Goal: Information Seeking & Learning: Learn about a topic

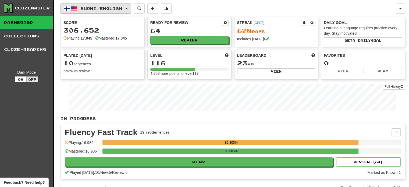
click at [111, 12] on button "Suomi / English" at bounding box center [96, 8] width 71 height 10
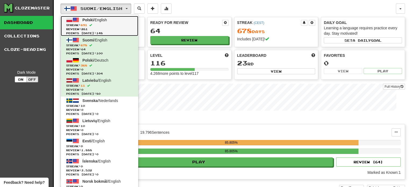
click at [106, 27] on span "Review: 261" at bounding box center [99, 29] width 67 height 4
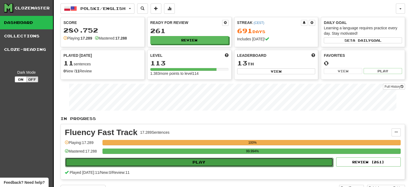
click at [183, 161] on button "Play" at bounding box center [199, 162] width 268 height 9
select select "**"
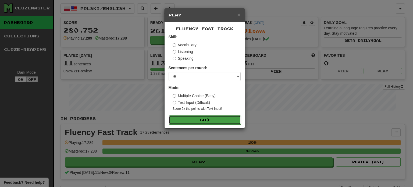
click at [210, 117] on button "Go" at bounding box center [205, 119] width 72 height 9
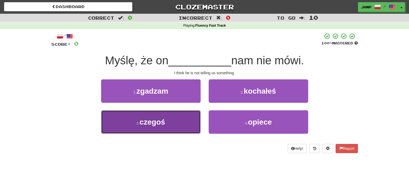
click at [179, 118] on button "3 . czegoś" at bounding box center [151, 121] width 100 height 23
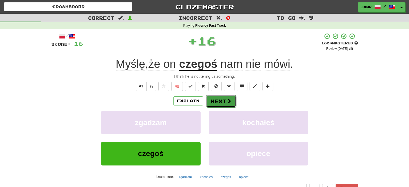
click at [223, 99] on button "Next" at bounding box center [221, 101] width 30 height 12
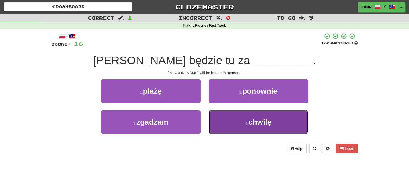
click at [228, 125] on button "4 . chwilę" at bounding box center [259, 121] width 100 height 23
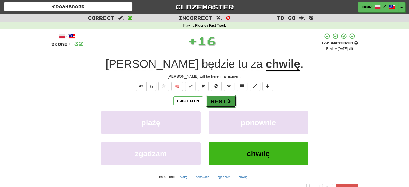
click at [214, 100] on button "Next" at bounding box center [221, 101] width 30 height 12
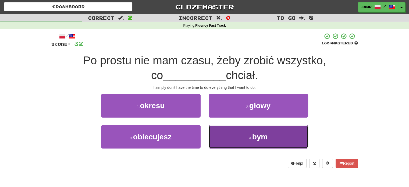
click at [226, 145] on button "4 . bym" at bounding box center [259, 136] width 100 height 23
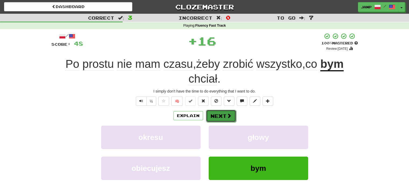
click at [220, 111] on button "Next" at bounding box center [221, 116] width 30 height 12
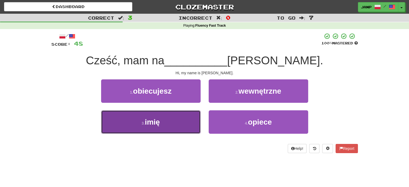
click at [176, 124] on button "3 . imię" at bounding box center [151, 121] width 100 height 23
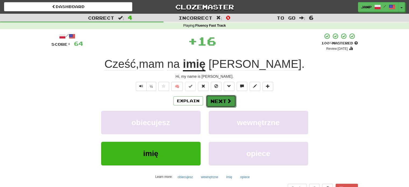
click at [228, 103] on span at bounding box center [229, 101] width 5 height 5
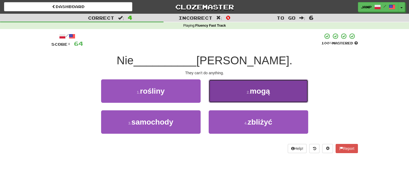
click at [232, 98] on button "2 . mogą" at bounding box center [259, 90] width 100 height 23
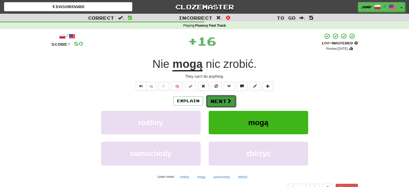
click at [219, 101] on button "Next" at bounding box center [221, 101] width 30 height 12
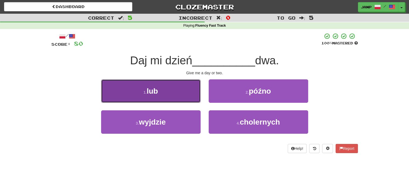
click at [174, 95] on button "1 . lub" at bounding box center [151, 90] width 100 height 23
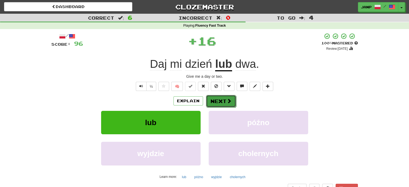
click at [220, 100] on button "Next" at bounding box center [221, 101] width 30 height 12
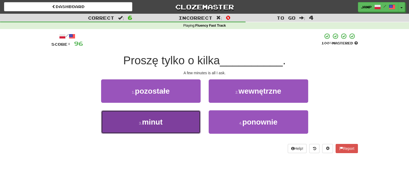
click at [196, 118] on button "3 . minut" at bounding box center [151, 121] width 100 height 23
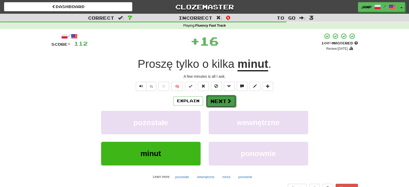
click at [223, 101] on button "Next" at bounding box center [221, 101] width 30 height 12
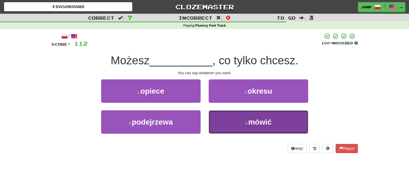
click at [233, 115] on button "4 . mówić" at bounding box center [259, 121] width 100 height 23
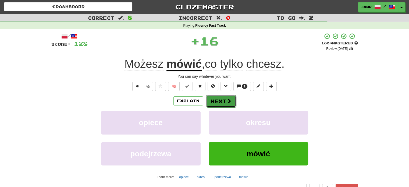
click at [221, 100] on button "Next" at bounding box center [221, 101] width 30 height 12
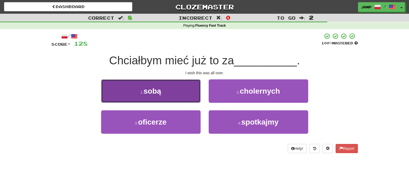
click at [188, 97] on button "1 . sobą" at bounding box center [151, 90] width 100 height 23
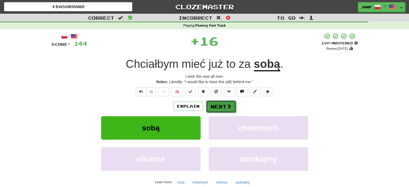
click at [219, 105] on button "Next" at bounding box center [221, 106] width 30 height 12
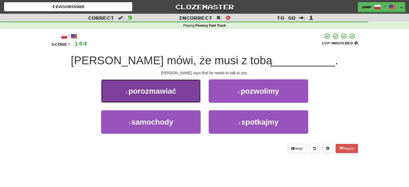
click at [180, 98] on button "1 . porozmawiać" at bounding box center [151, 90] width 100 height 23
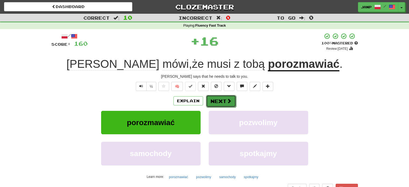
click at [216, 97] on button "Next" at bounding box center [221, 101] width 30 height 12
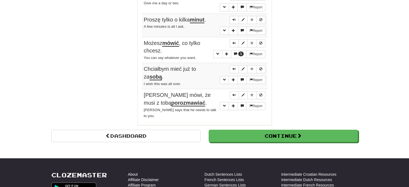
scroll to position [484, 0]
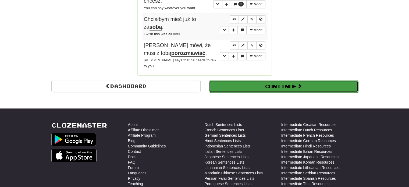
click at [252, 80] on button "Continue" at bounding box center [283, 86] width 149 height 12
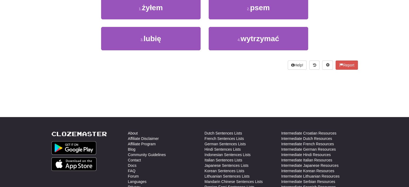
scroll to position [0, 0]
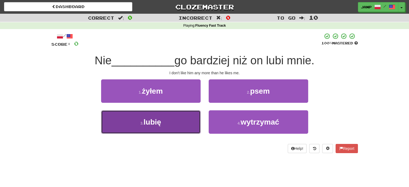
click at [174, 126] on button "3 . lubię" at bounding box center [151, 121] width 100 height 23
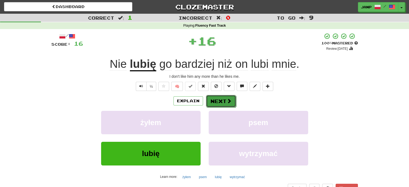
click at [217, 101] on button "Next" at bounding box center [221, 101] width 30 height 12
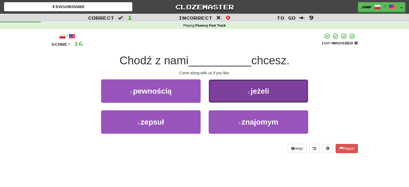
click at [224, 86] on button "2 . jeżeli" at bounding box center [259, 90] width 100 height 23
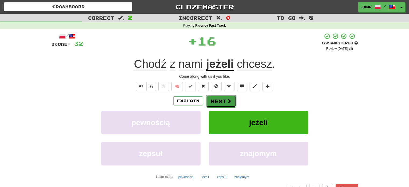
click at [219, 101] on button "Next" at bounding box center [221, 101] width 30 height 12
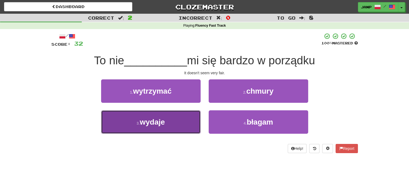
click at [190, 116] on button "3 . wydaje" at bounding box center [151, 121] width 100 height 23
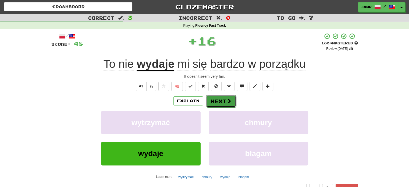
click at [215, 99] on button "Next" at bounding box center [221, 101] width 30 height 12
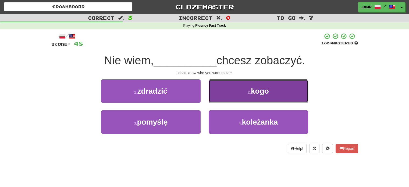
click at [217, 99] on button "2 . kogo" at bounding box center [259, 90] width 100 height 23
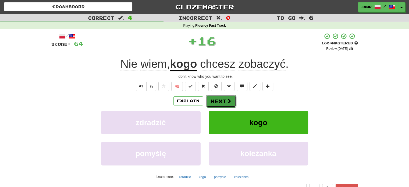
click at [216, 99] on button "Next" at bounding box center [221, 101] width 30 height 12
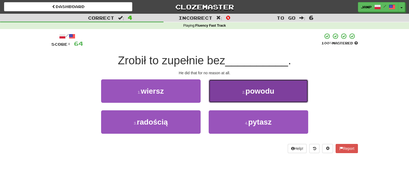
click at [231, 95] on button "2 . powodu" at bounding box center [259, 90] width 100 height 23
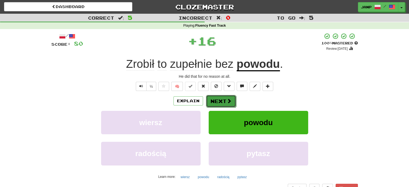
click at [217, 99] on button "Next" at bounding box center [221, 101] width 30 height 12
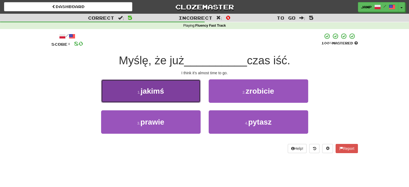
click at [175, 95] on button "1 . jakimś" at bounding box center [151, 90] width 100 height 23
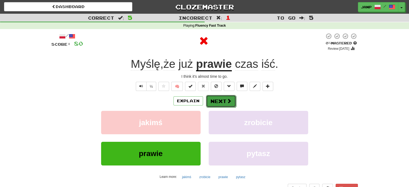
click at [221, 103] on button "Next" at bounding box center [221, 101] width 30 height 12
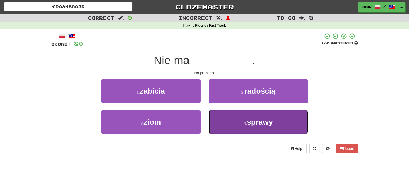
click at [228, 118] on button "4 . sprawy" at bounding box center [259, 121] width 100 height 23
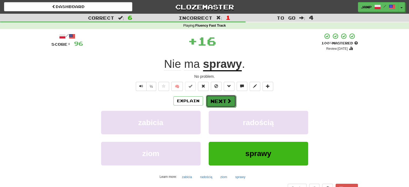
click at [223, 102] on button "Next" at bounding box center [221, 101] width 30 height 12
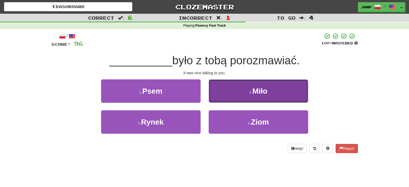
click at [242, 94] on button "2 . Miło" at bounding box center [259, 90] width 100 height 23
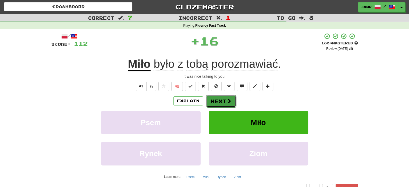
click at [217, 99] on button "Next" at bounding box center [221, 101] width 30 height 12
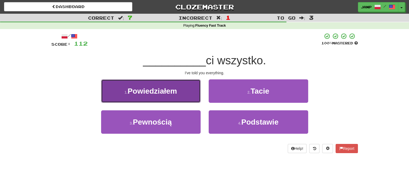
click at [190, 93] on button "1 . Powiedziałem" at bounding box center [151, 90] width 100 height 23
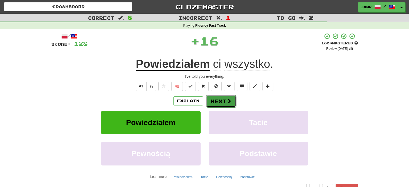
click at [224, 99] on button "Next" at bounding box center [221, 101] width 30 height 12
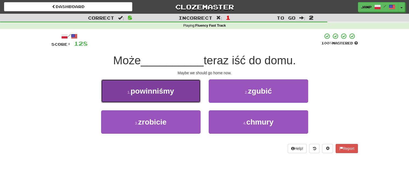
click at [185, 95] on button "1 . powinniśmy" at bounding box center [151, 90] width 100 height 23
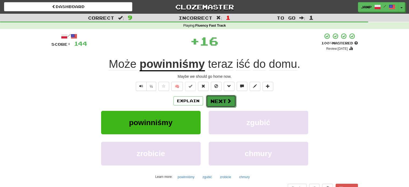
click at [219, 101] on button "Next" at bounding box center [221, 101] width 30 height 12
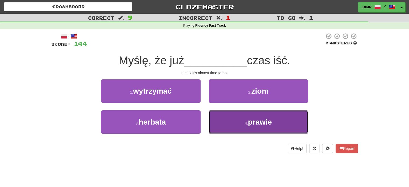
click at [227, 116] on button "4 . prawie" at bounding box center [259, 121] width 100 height 23
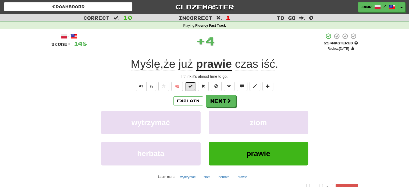
click at [189, 87] on span at bounding box center [191, 86] width 4 height 4
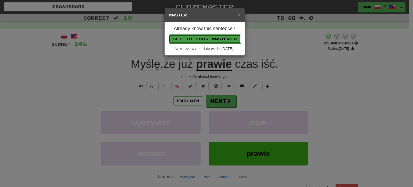
click at [206, 37] on button "Set to 100% Mastered" at bounding box center [205, 38] width 72 height 9
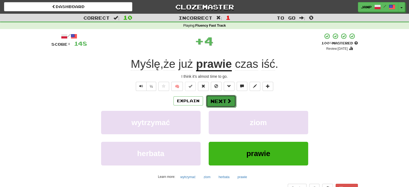
click at [235, 99] on button "Next" at bounding box center [221, 101] width 30 height 12
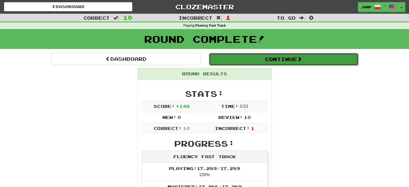
click at [268, 59] on button "Continue" at bounding box center [283, 59] width 149 height 12
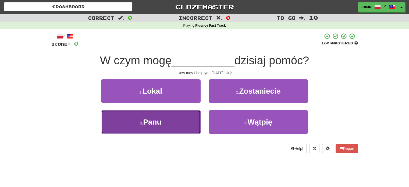
click at [178, 120] on button "3 . Panu" at bounding box center [151, 121] width 100 height 23
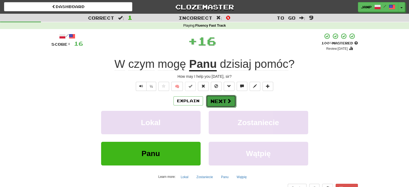
click at [218, 101] on button "Next" at bounding box center [221, 101] width 30 height 12
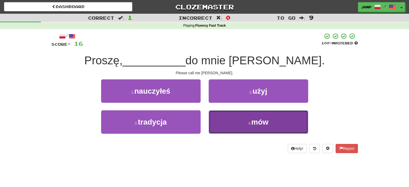
click at [233, 119] on button "4 . mów" at bounding box center [259, 121] width 100 height 23
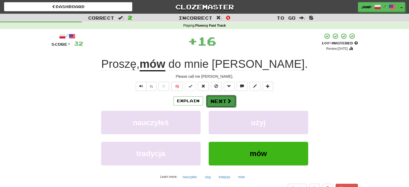
click at [221, 101] on button "Next" at bounding box center [221, 101] width 30 height 12
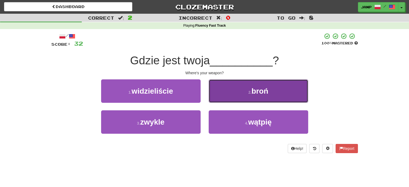
click at [230, 92] on button "2 . broń" at bounding box center [259, 90] width 100 height 23
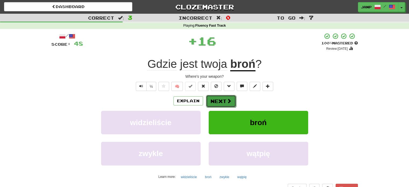
click at [215, 102] on button "Next" at bounding box center [221, 101] width 30 height 12
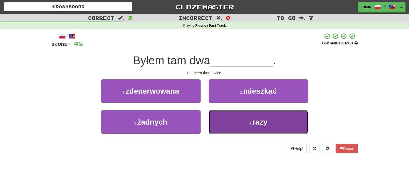
click at [233, 120] on button "4 . razy" at bounding box center [259, 121] width 100 height 23
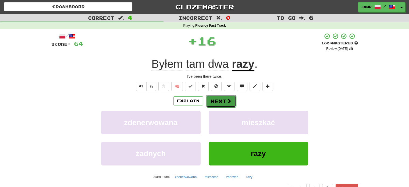
click at [218, 102] on button "Next" at bounding box center [221, 101] width 30 height 12
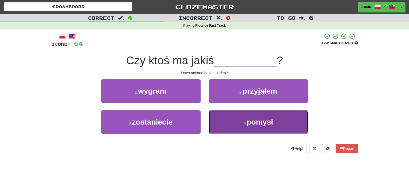
click at [232, 128] on button "4 . pomysł" at bounding box center [259, 121] width 100 height 23
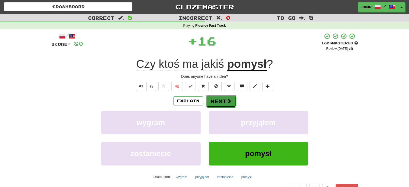
click at [224, 99] on button "Next" at bounding box center [221, 101] width 30 height 12
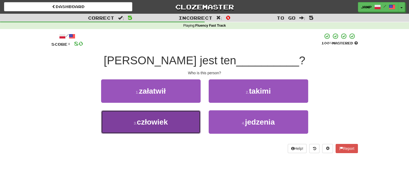
click at [184, 118] on button "3 . człowiek" at bounding box center [151, 121] width 100 height 23
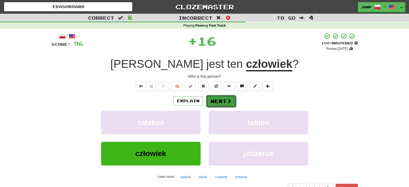
click at [224, 105] on button "Next" at bounding box center [221, 101] width 30 height 12
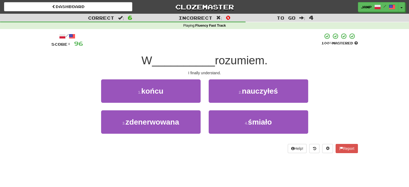
click at [147, 104] on div "1 . końcu" at bounding box center [151, 94] width 108 height 31
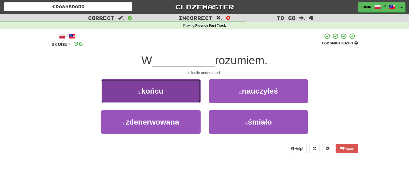
click at [154, 98] on button "1 . końcu" at bounding box center [151, 90] width 100 height 23
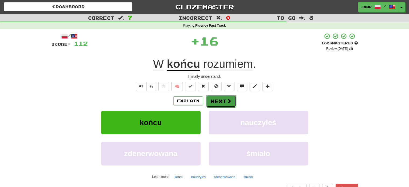
click at [211, 99] on button "Next" at bounding box center [221, 101] width 30 height 12
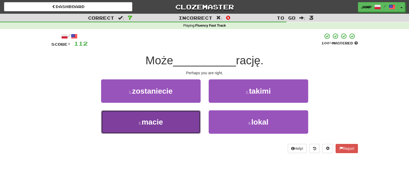
click at [190, 116] on button "3 . macie" at bounding box center [151, 121] width 100 height 23
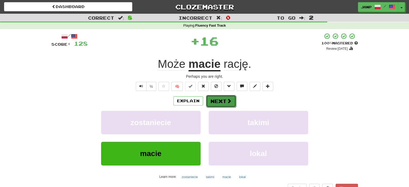
click at [220, 103] on button "Next" at bounding box center [221, 101] width 30 height 12
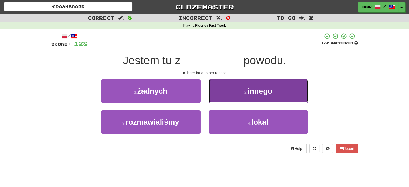
click at [235, 96] on button "2 . innego" at bounding box center [259, 90] width 100 height 23
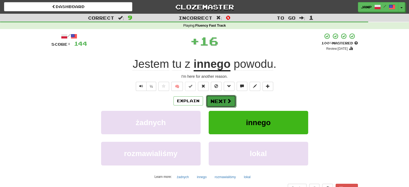
click at [221, 100] on button "Next" at bounding box center [221, 101] width 30 height 12
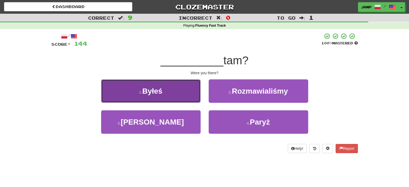
click at [182, 95] on button "1 . Byłeś" at bounding box center [151, 90] width 100 height 23
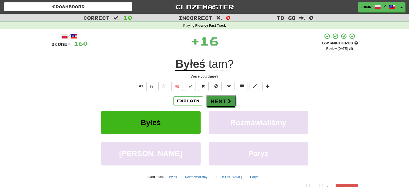
click at [221, 103] on button "Next" at bounding box center [221, 101] width 30 height 12
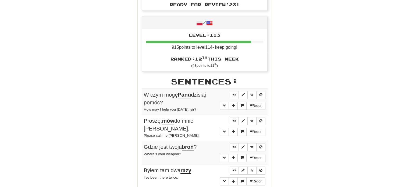
scroll to position [135, 0]
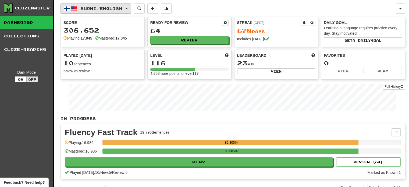
click at [112, 5] on button "Suomi / English" at bounding box center [96, 8] width 71 height 10
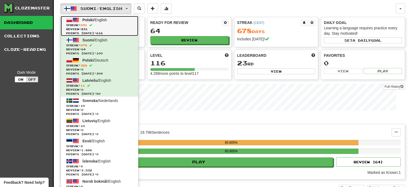
click at [105, 23] on link "Polski / English Streak: 691 Review: 231 Points [DATE]: 616" at bounding box center [100, 26] width 78 height 20
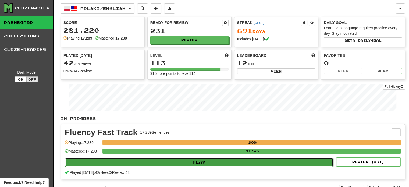
click at [186, 165] on button "Play" at bounding box center [199, 162] width 268 height 9
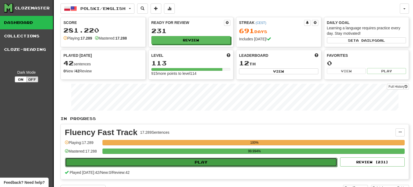
select select "**"
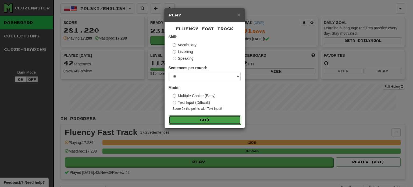
click at [196, 124] on button "Go" at bounding box center [205, 119] width 72 height 9
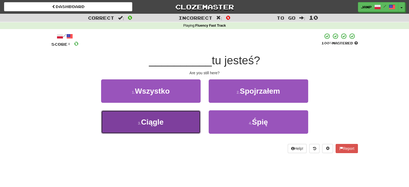
click at [194, 123] on button "3 . [GEOGRAPHIC_DATA]" at bounding box center [151, 121] width 100 height 23
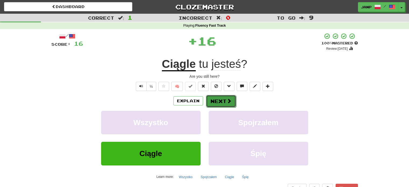
click at [213, 102] on button "Next" at bounding box center [221, 101] width 30 height 12
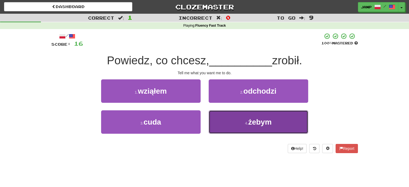
click at [221, 119] on button "4 . [GEOGRAPHIC_DATA]" at bounding box center [259, 121] width 100 height 23
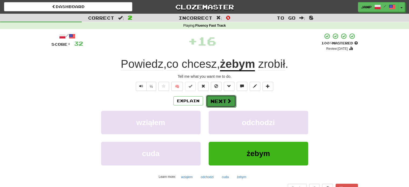
click at [216, 103] on button "Next" at bounding box center [221, 101] width 30 height 12
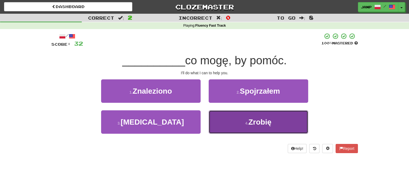
click at [231, 110] on button "4 . Zrobię" at bounding box center [259, 121] width 100 height 23
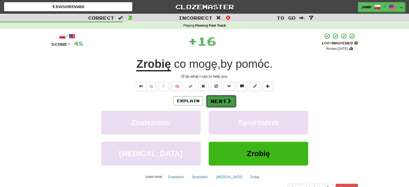
click at [227, 101] on span at bounding box center [229, 101] width 5 height 5
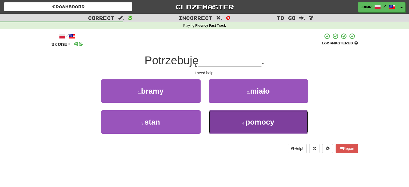
click at [235, 125] on button "4 . pomocy" at bounding box center [259, 121] width 100 height 23
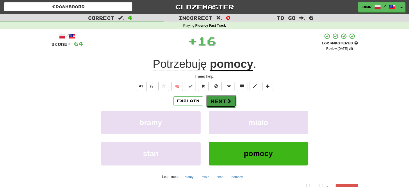
click at [221, 101] on button "Next" at bounding box center [221, 101] width 30 height 12
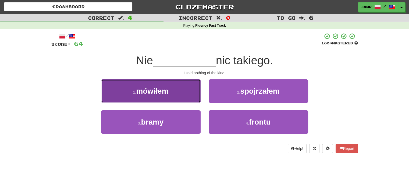
click at [182, 89] on button "1 . mówiłem" at bounding box center [151, 90] width 100 height 23
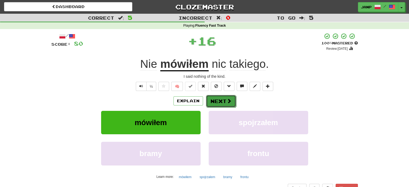
click at [220, 101] on button "Next" at bounding box center [221, 101] width 30 height 12
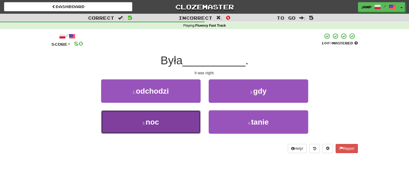
click at [175, 122] on button "3 . noc" at bounding box center [151, 121] width 100 height 23
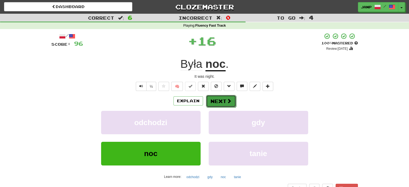
click at [224, 102] on button "Next" at bounding box center [221, 101] width 30 height 12
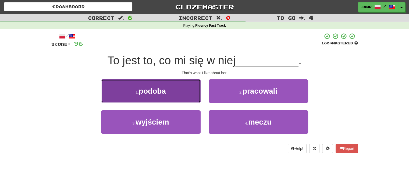
click at [156, 97] on button "1 . podoba" at bounding box center [151, 90] width 100 height 23
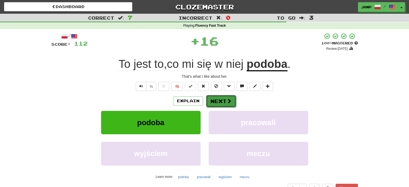
click at [217, 101] on button "Next" at bounding box center [221, 101] width 30 height 12
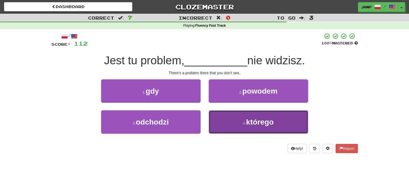
click at [234, 124] on button "4 . którego" at bounding box center [259, 121] width 100 height 23
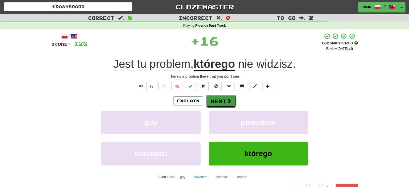
click at [216, 102] on button "Next" at bounding box center [221, 101] width 30 height 12
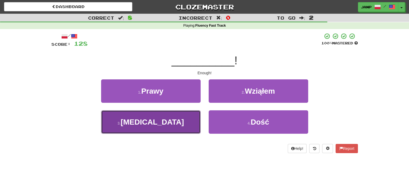
click at [184, 124] on button "3 . Bal" at bounding box center [151, 121] width 100 height 23
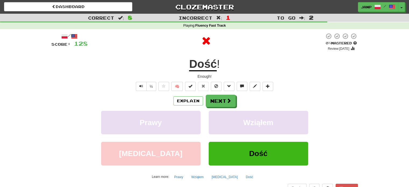
click at [214, 108] on div "Explain Next Prawy Wziąłem Bal Dość Learn more: Prawy Wziąłem Bal Dość" at bounding box center [204, 138] width 307 height 86
click at [214, 104] on button "Next" at bounding box center [221, 101] width 30 height 12
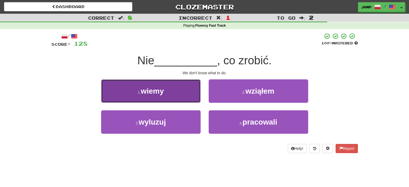
click at [172, 96] on button "1 . wiemy" at bounding box center [151, 90] width 100 height 23
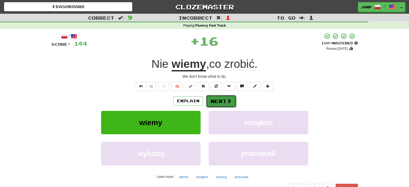
click at [217, 101] on button "Next" at bounding box center [221, 101] width 30 height 12
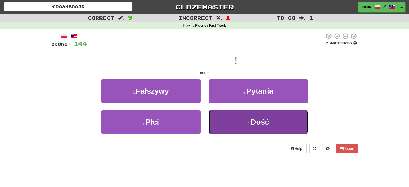
click at [221, 124] on button "4 . Dość" at bounding box center [259, 121] width 100 height 23
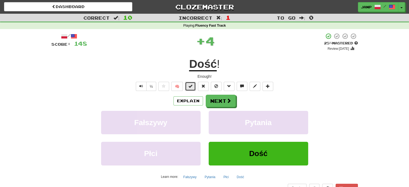
click at [188, 87] on button at bounding box center [190, 86] width 11 height 9
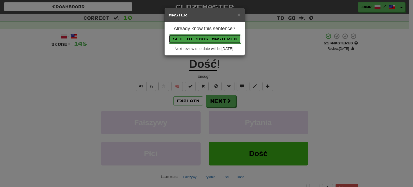
click at [207, 39] on button "Set to 100% Mastered" at bounding box center [205, 38] width 72 height 9
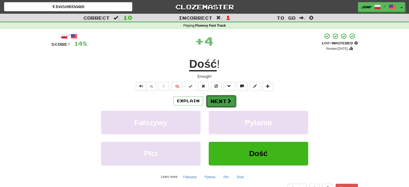
click at [230, 99] on span at bounding box center [229, 101] width 5 height 5
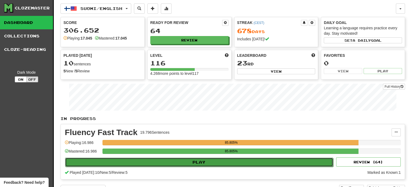
click at [175, 160] on button "Play" at bounding box center [199, 162] width 268 height 9
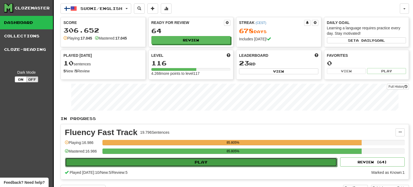
select select "**"
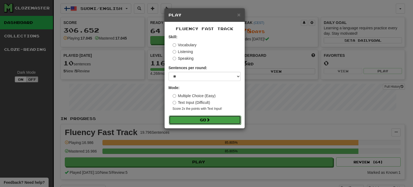
click at [205, 123] on button "Go" at bounding box center [205, 119] width 72 height 9
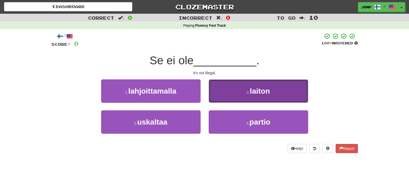
click at [231, 97] on button "2 . laiton" at bounding box center [259, 90] width 100 height 23
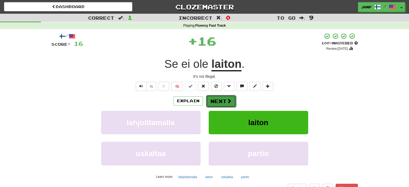
click at [218, 100] on button "Next" at bounding box center [221, 101] width 30 height 12
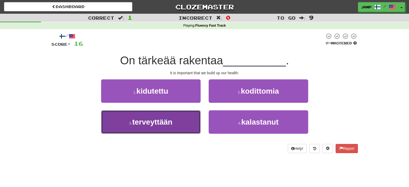
click at [185, 122] on button "3 . terveyttään" at bounding box center [151, 121] width 100 height 23
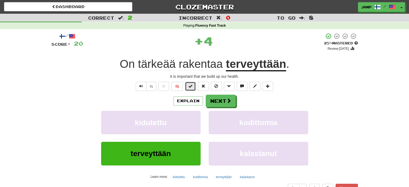
click at [192, 87] on span at bounding box center [191, 86] width 4 height 4
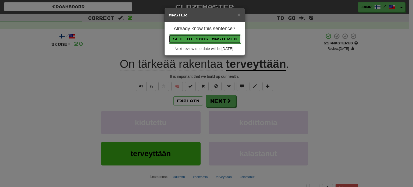
click at [202, 38] on button "Set to 100% Mastered" at bounding box center [205, 38] width 72 height 9
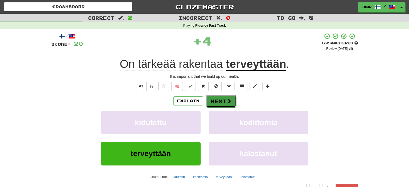
click at [225, 98] on button "Next" at bounding box center [221, 101] width 30 height 12
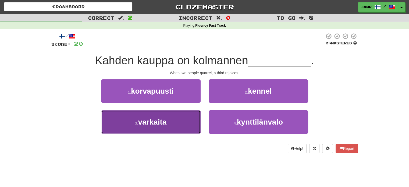
click at [191, 120] on button "3 . varkaita" at bounding box center [151, 121] width 100 height 23
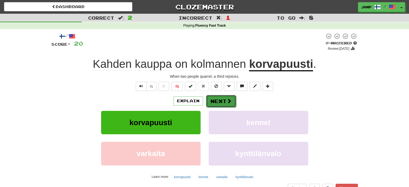
click at [224, 102] on button "Next" at bounding box center [221, 101] width 30 height 12
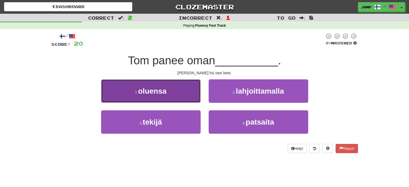
click at [182, 92] on button "1 . oluensa" at bounding box center [151, 90] width 100 height 23
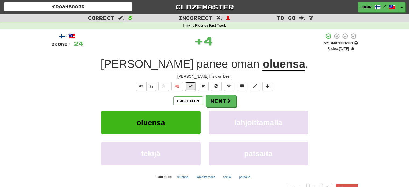
click at [192, 85] on span at bounding box center [191, 86] width 4 height 4
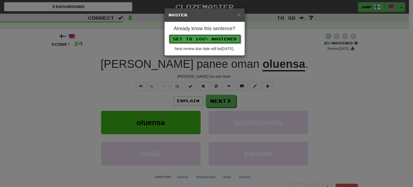
click at [210, 37] on button "Set to 100% Mastered" at bounding box center [205, 38] width 72 height 9
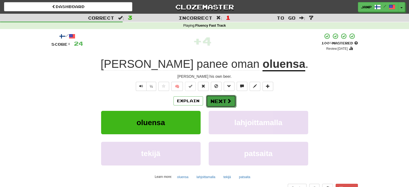
click at [230, 102] on span at bounding box center [229, 101] width 5 height 5
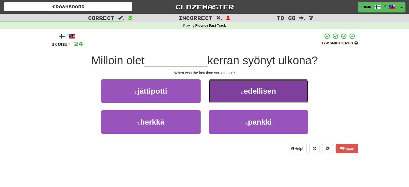
click at [233, 98] on button "2 . edellisen" at bounding box center [259, 90] width 100 height 23
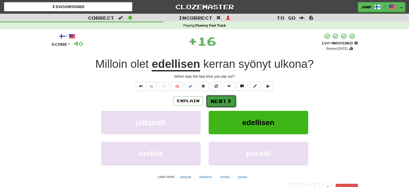
click at [219, 98] on button "Next" at bounding box center [221, 101] width 30 height 12
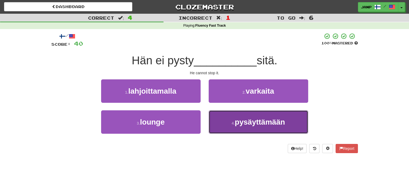
click at [221, 129] on button "4 . pysäyttämään" at bounding box center [259, 121] width 100 height 23
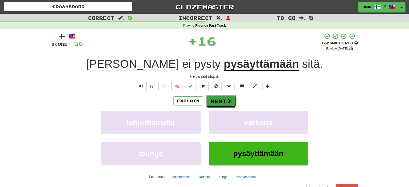
click at [214, 100] on button "Next" at bounding box center [221, 101] width 30 height 12
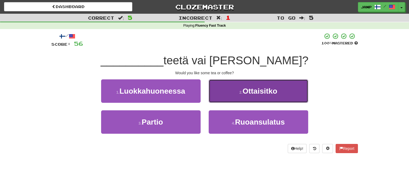
click at [223, 96] on button "2 . Ottaisitko" at bounding box center [259, 90] width 100 height 23
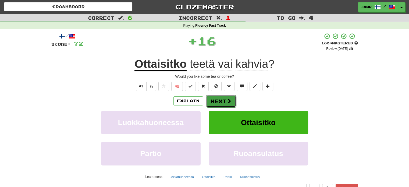
click at [222, 100] on button "Next" at bounding box center [221, 101] width 30 height 12
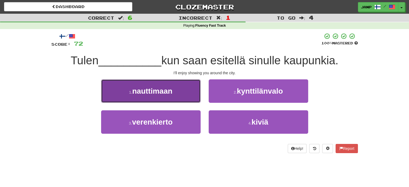
click at [184, 96] on button "1 . nauttimaan" at bounding box center [151, 90] width 100 height 23
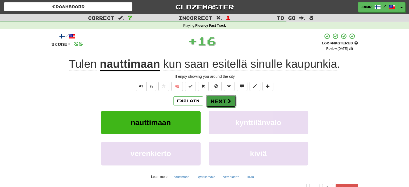
click at [218, 100] on button "Next" at bounding box center [221, 101] width 30 height 12
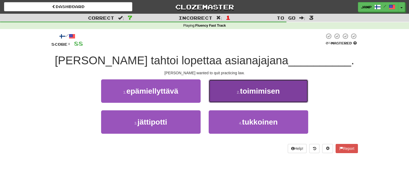
click at [221, 100] on button "2 . toimimisen" at bounding box center [259, 90] width 100 height 23
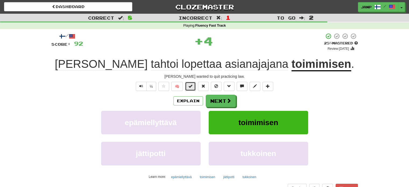
click at [193, 86] on button at bounding box center [190, 86] width 11 height 9
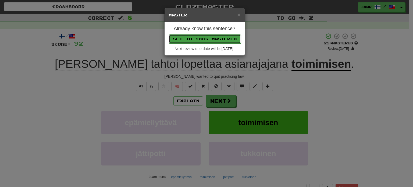
click at [203, 37] on button "Set to 100% Mastered" at bounding box center [205, 38] width 72 height 9
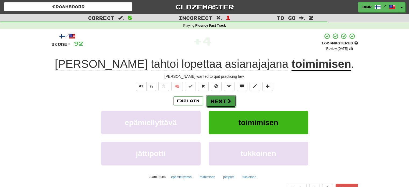
click at [227, 100] on span at bounding box center [229, 101] width 5 height 5
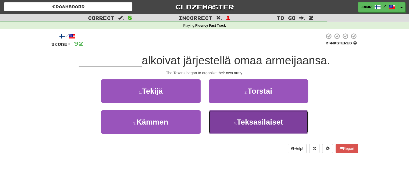
click at [237, 126] on button "4 . Teksasilaiset" at bounding box center [259, 121] width 100 height 23
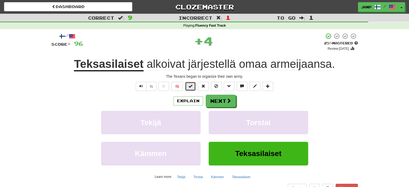
click at [192, 87] on span at bounding box center [191, 86] width 4 height 4
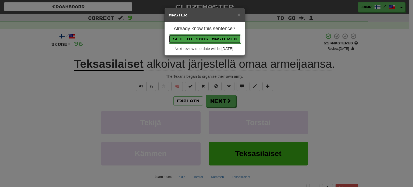
click at [203, 40] on button "Set to 100% Mastered" at bounding box center [205, 38] width 72 height 9
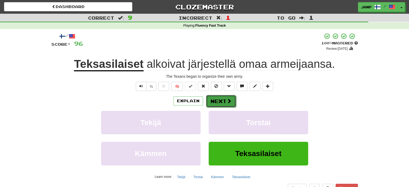
click at [225, 101] on button "Next" at bounding box center [221, 101] width 30 height 12
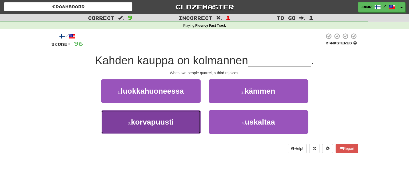
click at [188, 118] on button "3 . korvapuusti" at bounding box center [151, 121] width 100 height 23
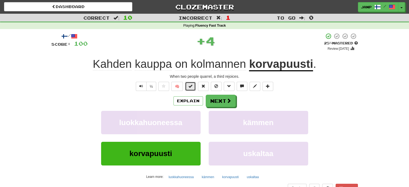
click at [189, 88] on span at bounding box center [191, 86] width 4 height 4
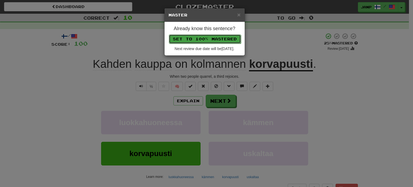
click at [199, 37] on button "Set to 100% Mastered" at bounding box center [205, 38] width 72 height 9
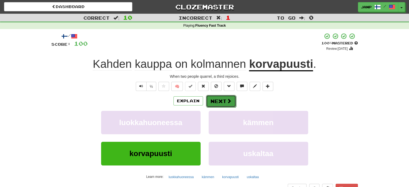
click at [230, 101] on span at bounding box center [229, 101] width 5 height 5
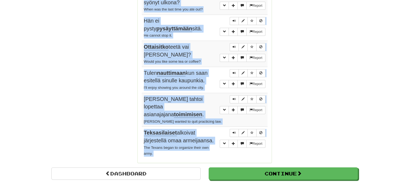
scroll to position [418, 0]
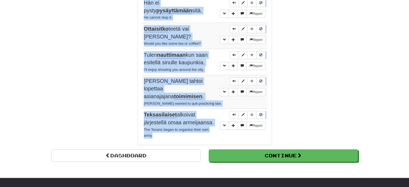
drag, startPoint x: 144, startPoint y: 49, endPoint x: 199, endPoint y: 121, distance: 91.2
click at [199, 121] on tbody "Report Se ei ole laiton . It's not illegal. Report On tärkeää rakentaa terveytt…" at bounding box center [205, 6] width 126 height 269
copy tbody "Se ei ole laiton . It's not illegal. Report On tärkeää rakentaa terveyttään . I…"
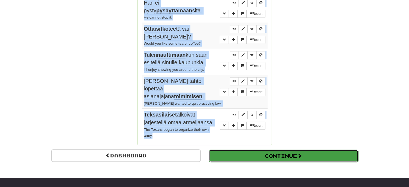
click at [277, 150] on button "Continue" at bounding box center [283, 156] width 149 height 12
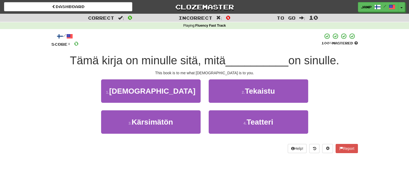
scroll to position [0, 0]
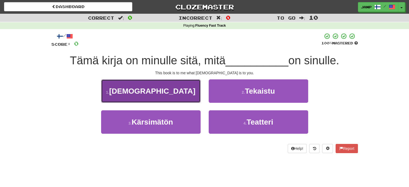
click at [169, 87] on span "Raamattu" at bounding box center [152, 91] width 86 height 8
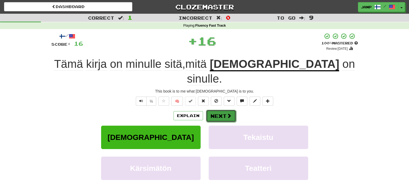
click at [231, 110] on button "Next" at bounding box center [221, 116] width 30 height 12
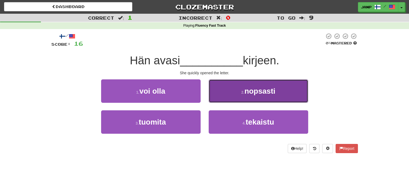
click at [233, 97] on button "2 . nopsasti" at bounding box center [259, 90] width 100 height 23
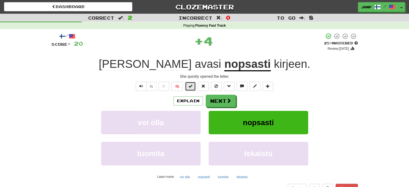
click at [191, 89] on button at bounding box center [190, 86] width 11 height 9
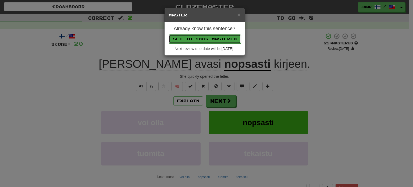
click at [202, 39] on button "Set to 100% Mastered" at bounding box center [205, 38] width 72 height 9
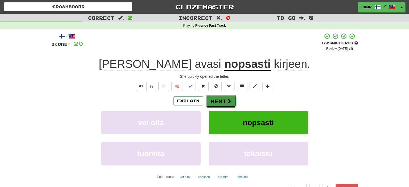
click at [229, 104] on button "Next" at bounding box center [221, 101] width 30 height 12
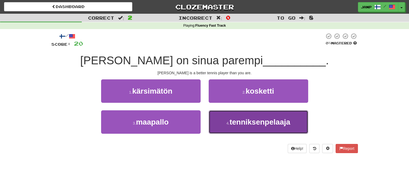
click at [241, 122] on span "tenniksenpelaaja" at bounding box center [260, 122] width 61 height 8
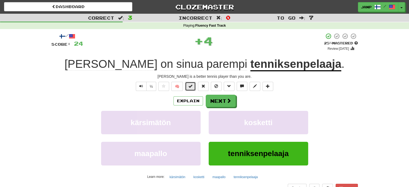
click at [192, 86] on span at bounding box center [191, 86] width 4 height 4
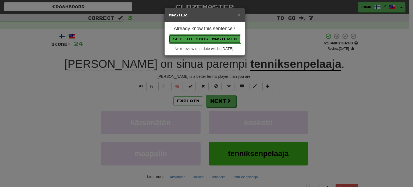
click at [199, 39] on button "Set to 100% Mastered" at bounding box center [205, 38] width 72 height 9
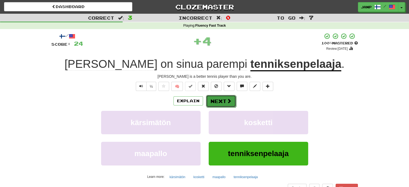
click at [233, 105] on button "Next" at bounding box center [221, 101] width 30 height 12
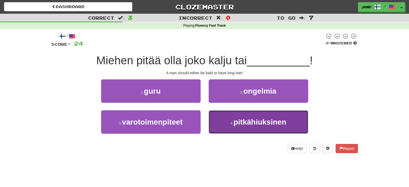
click at [231, 124] on small "4 ." at bounding box center [232, 123] width 3 height 4
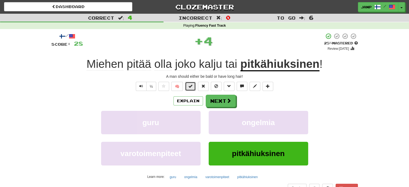
click at [191, 86] on span at bounding box center [191, 86] width 4 height 4
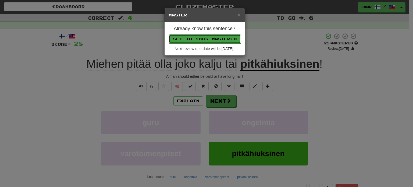
click at [203, 36] on button "Set to 100% Mastered" at bounding box center [205, 38] width 72 height 9
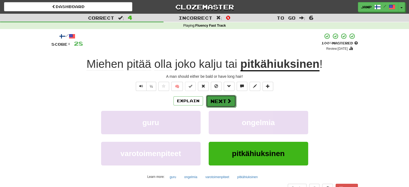
click at [234, 104] on button "Next" at bounding box center [221, 101] width 30 height 12
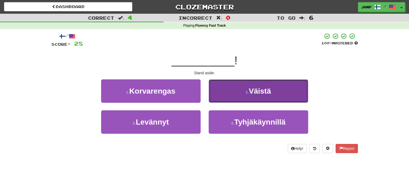
click at [235, 93] on button "2 . Väistä" at bounding box center [259, 90] width 100 height 23
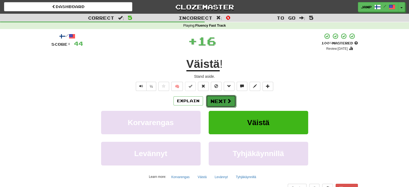
click at [219, 101] on button "Next" at bounding box center [221, 101] width 30 height 12
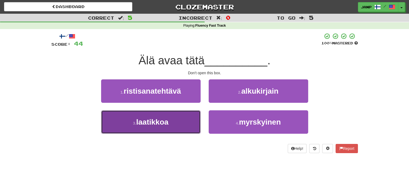
click at [184, 126] on button "3 . laatikkoa" at bounding box center [151, 121] width 100 height 23
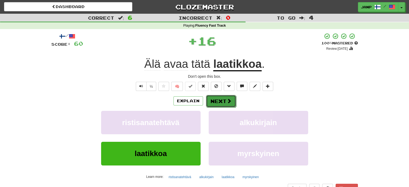
click at [215, 100] on button "Next" at bounding box center [221, 101] width 30 height 12
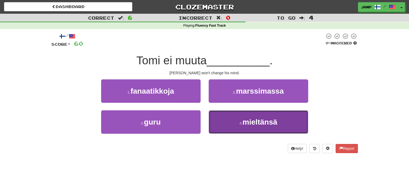
click at [233, 125] on button "4 . mieltänsä" at bounding box center [259, 121] width 100 height 23
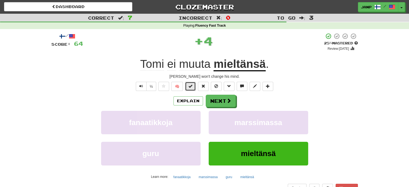
click at [194, 86] on button at bounding box center [190, 86] width 11 height 9
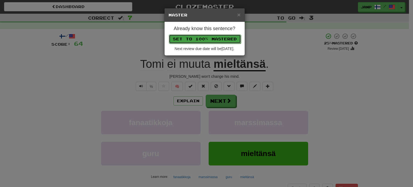
click at [206, 36] on button "Set to 100% Mastered" at bounding box center [205, 38] width 72 height 9
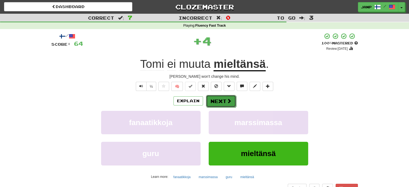
click at [229, 102] on span at bounding box center [229, 101] width 5 height 5
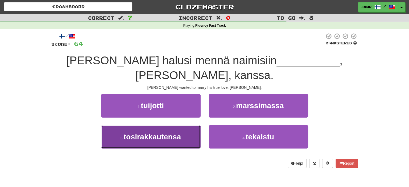
click at [187, 125] on button "3 . tosirakkautensa" at bounding box center [151, 136] width 100 height 23
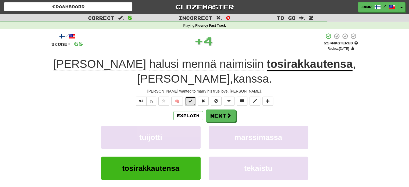
click at [191, 98] on button at bounding box center [190, 101] width 11 height 9
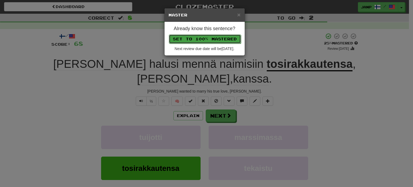
click at [199, 38] on button "Set to 100% Mastered" at bounding box center [205, 38] width 72 height 9
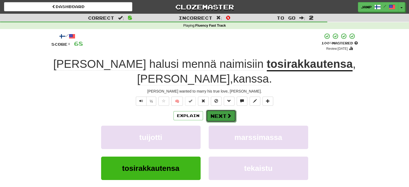
click at [225, 116] on button "Next" at bounding box center [221, 116] width 30 height 12
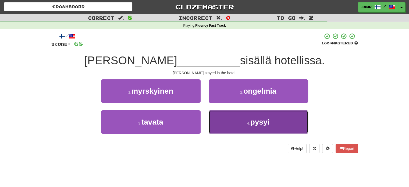
click at [231, 119] on button "4 . pysyi" at bounding box center [259, 121] width 100 height 23
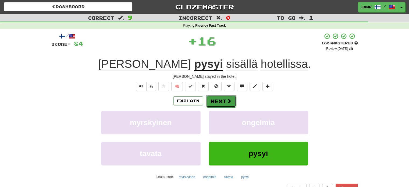
click at [219, 103] on button "Next" at bounding box center [221, 101] width 30 height 12
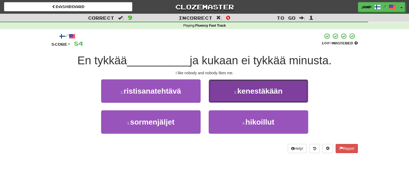
click at [227, 99] on button "2 . kenestäkään" at bounding box center [259, 90] width 100 height 23
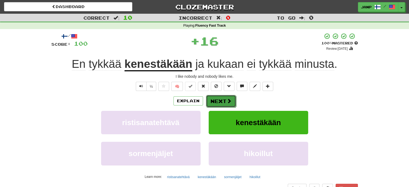
click at [226, 100] on button "Next" at bounding box center [221, 101] width 30 height 12
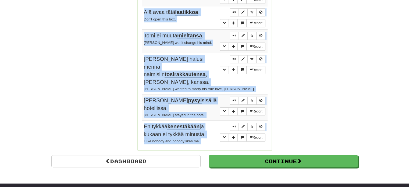
scroll to position [457, 0]
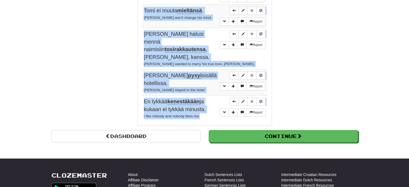
drag, startPoint x: 144, startPoint y: 103, endPoint x: 211, endPoint y: 90, distance: 68.2
copy tbody "Tämä kirja on minulle sitä, mitä Raamattu on sinulle. This book is to me what t…"
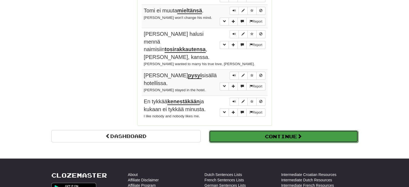
click at [300, 134] on span at bounding box center [299, 136] width 5 height 5
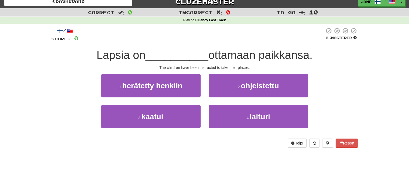
scroll to position [0, 0]
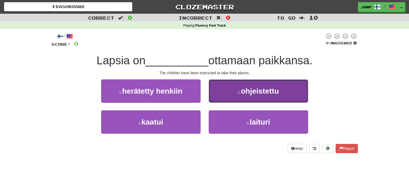
click at [243, 97] on button "2 . ohjeistettu" at bounding box center [259, 90] width 100 height 23
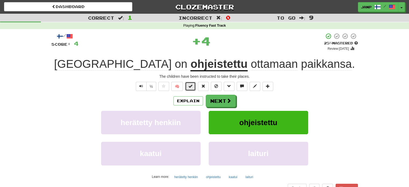
click at [191, 85] on span at bounding box center [191, 86] width 4 height 4
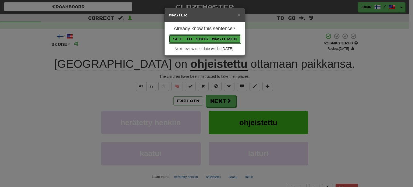
click at [207, 41] on button "Set to 100% Mastered" at bounding box center [205, 38] width 72 height 9
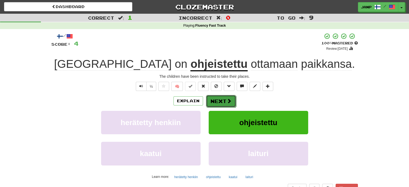
click at [225, 101] on button "Next" at bounding box center [221, 101] width 30 height 12
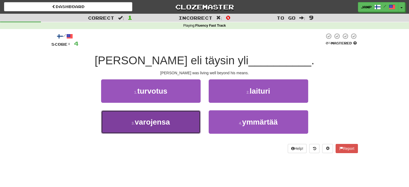
click at [186, 114] on button "3 . varojensa" at bounding box center [151, 121] width 100 height 23
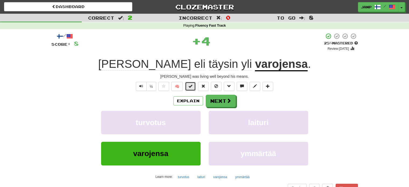
click at [190, 84] on span at bounding box center [191, 86] width 4 height 4
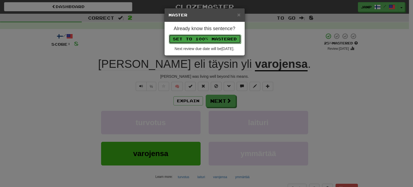
click at [209, 40] on button "Set to 100% Mastered" at bounding box center [205, 38] width 72 height 9
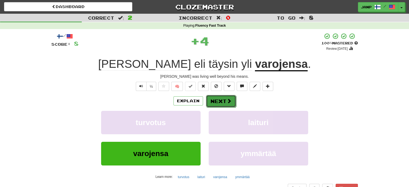
click at [224, 101] on button "Next" at bounding box center [221, 101] width 30 height 12
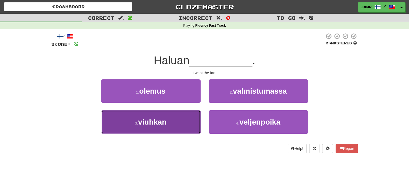
click at [186, 117] on button "3 . viuhkan" at bounding box center [151, 121] width 100 height 23
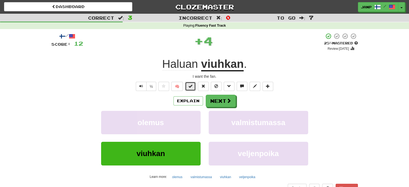
click at [193, 85] on button at bounding box center [190, 86] width 11 height 9
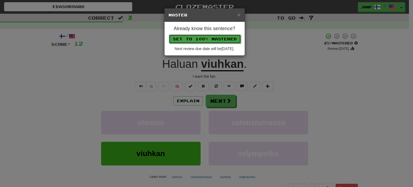
click at [208, 39] on button "Set to 100% Mastered" at bounding box center [205, 38] width 72 height 9
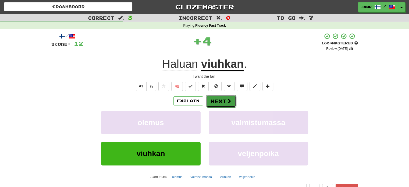
click at [225, 100] on button "Next" at bounding box center [221, 101] width 30 height 12
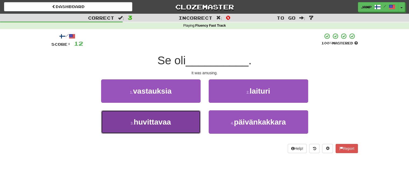
click at [173, 122] on button "3 . huvittavaa" at bounding box center [151, 121] width 100 height 23
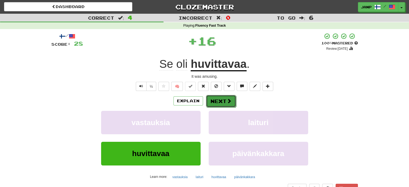
click at [214, 100] on button "Next" at bounding box center [221, 101] width 30 height 12
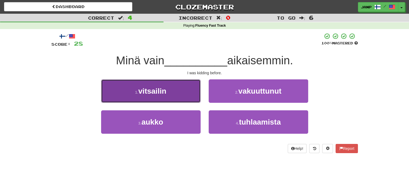
click at [184, 90] on button "1 . vitsailin" at bounding box center [151, 90] width 100 height 23
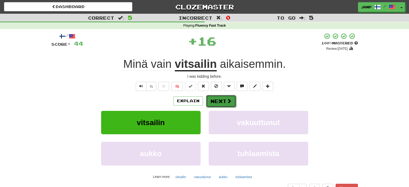
click at [215, 100] on button "Next" at bounding box center [221, 101] width 30 height 12
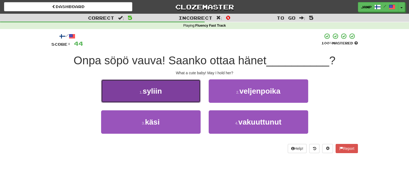
click at [191, 89] on button "1 . syliin" at bounding box center [151, 90] width 100 height 23
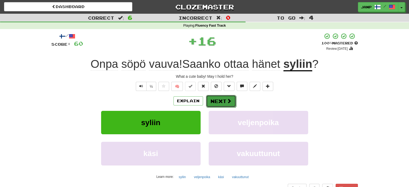
click at [220, 100] on button "Next" at bounding box center [221, 101] width 30 height 12
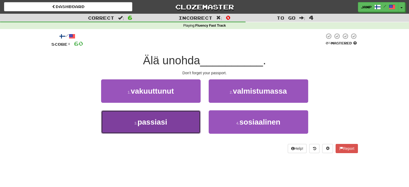
click at [179, 122] on button "3 . passiasi" at bounding box center [151, 121] width 100 height 23
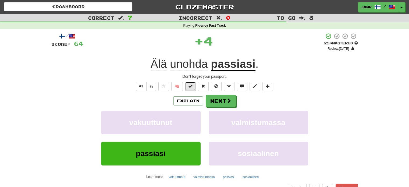
click at [188, 86] on button at bounding box center [190, 86] width 11 height 9
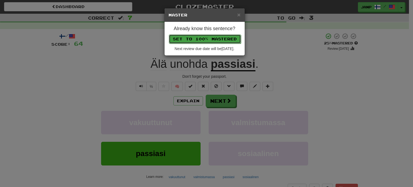
click at [205, 38] on button "Set to 100% Mastered" at bounding box center [205, 38] width 72 height 9
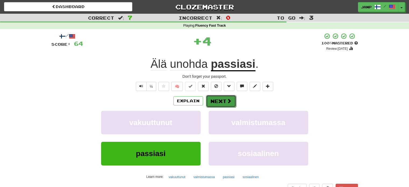
click at [219, 99] on button "Next" at bounding box center [221, 101] width 30 height 12
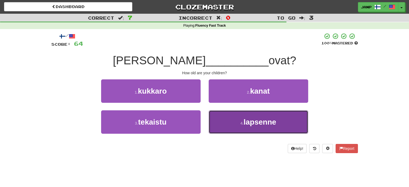
click at [228, 122] on button "4 . lapsenne" at bounding box center [259, 121] width 100 height 23
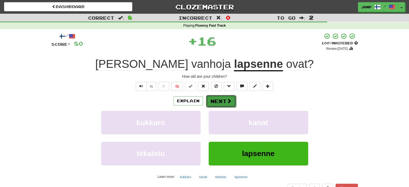
click at [217, 99] on button "Next" at bounding box center [221, 101] width 30 height 12
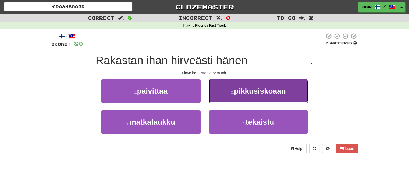
click at [230, 98] on button "2 . pikkusiskoaan" at bounding box center [259, 90] width 100 height 23
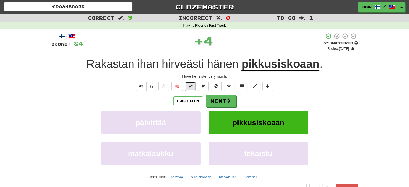
click at [191, 85] on span at bounding box center [191, 86] width 4 height 4
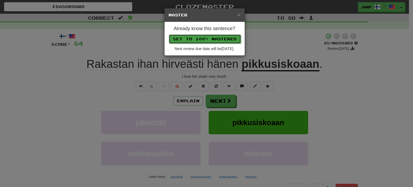
click at [199, 37] on button "Set to 100% Mastered" at bounding box center [205, 38] width 72 height 9
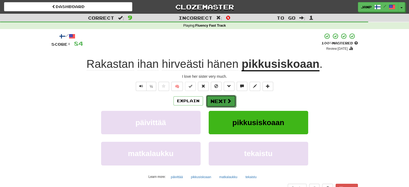
click at [222, 102] on button "Next" at bounding box center [221, 101] width 30 height 12
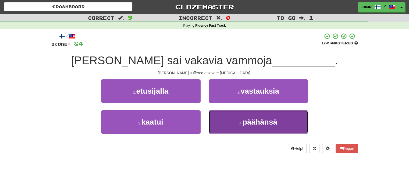
click at [228, 119] on button "4 . päähänsä" at bounding box center [259, 121] width 100 height 23
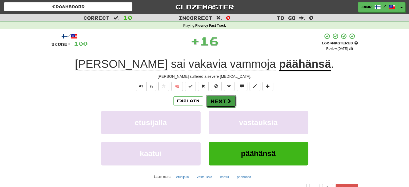
click at [213, 100] on button "Next" at bounding box center [221, 101] width 30 height 12
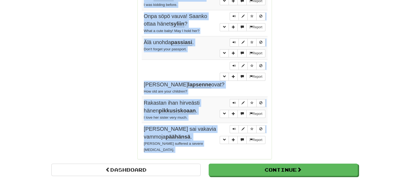
scroll to position [431, 0]
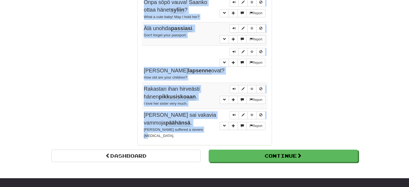
drag, startPoint x: 140, startPoint y: 76, endPoint x: 204, endPoint y: 106, distance: 71.0
copy div "Sentences: Report Lapsia on ohjeistettu ottamaan paikkansa. The children have b…"
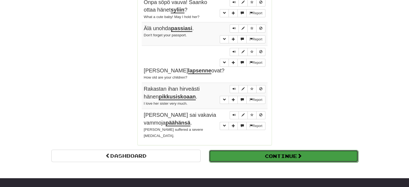
click at [275, 150] on button "Continue" at bounding box center [283, 156] width 149 height 12
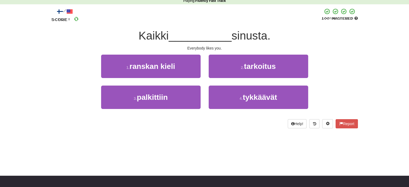
scroll to position [0, 0]
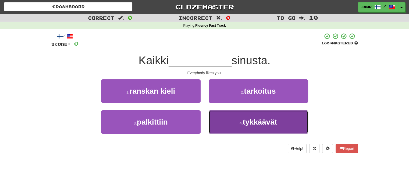
click at [237, 120] on button "4 . tykkäävät" at bounding box center [259, 121] width 100 height 23
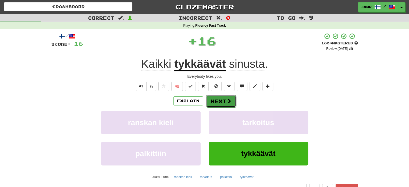
click at [219, 102] on button "Next" at bounding box center [221, 101] width 30 height 12
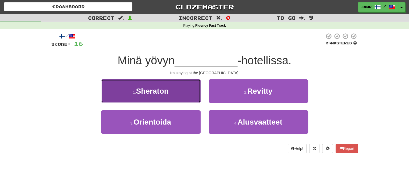
click at [182, 97] on button "1 . Sheraton" at bounding box center [151, 90] width 100 height 23
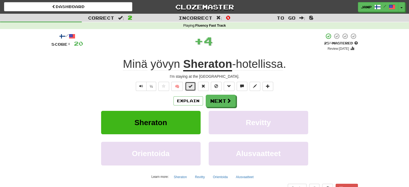
click at [189, 85] on button at bounding box center [190, 86] width 11 height 9
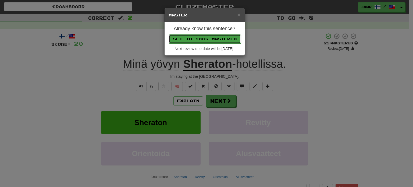
click at [210, 40] on button "Set to 100% Mastered" at bounding box center [205, 38] width 72 height 9
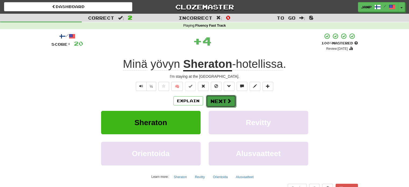
click at [225, 101] on button "Next" at bounding box center [221, 101] width 30 height 12
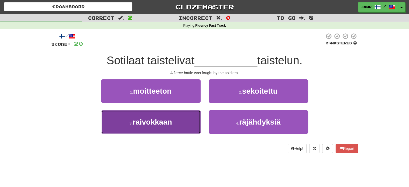
click at [191, 119] on button "3 . raivokkaan" at bounding box center [151, 121] width 100 height 23
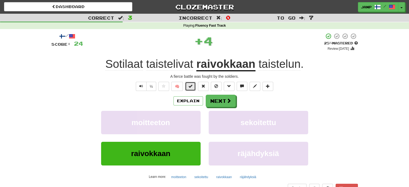
click at [192, 86] on span at bounding box center [191, 86] width 4 height 4
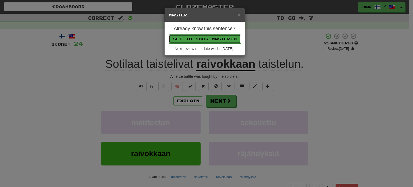
click at [207, 37] on button "Set to 100% Mastered" at bounding box center [205, 38] width 72 height 9
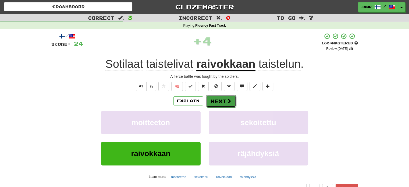
click at [221, 102] on button "Next" at bounding box center [221, 101] width 30 height 12
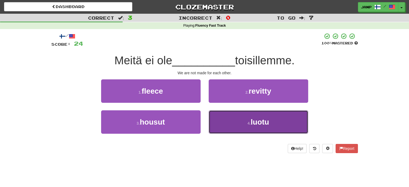
click at [228, 122] on button "4 . luotu" at bounding box center [259, 121] width 100 height 23
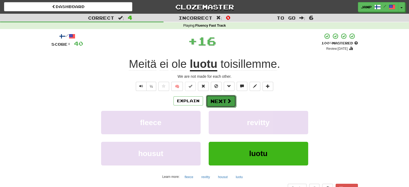
click at [219, 101] on button "Next" at bounding box center [221, 101] width 30 height 12
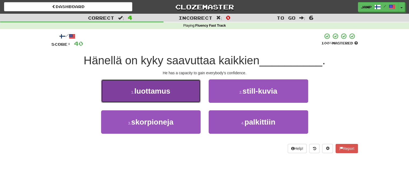
click at [183, 96] on button "1 . luottamus" at bounding box center [151, 90] width 100 height 23
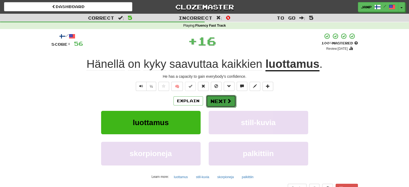
click at [224, 101] on button "Next" at bounding box center [221, 101] width 30 height 12
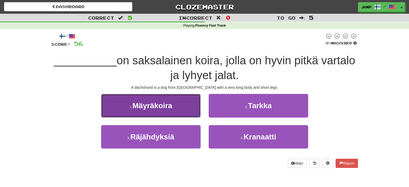
click at [191, 107] on button "1 . Mäyräkoira" at bounding box center [151, 105] width 100 height 23
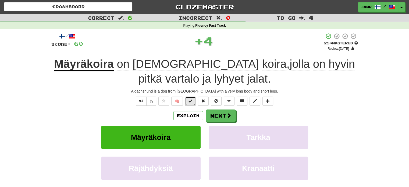
click at [192, 100] on span at bounding box center [191, 101] width 4 height 4
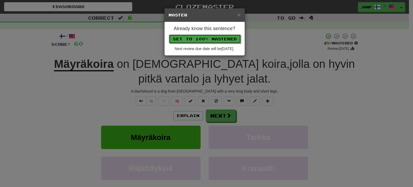
click at [216, 43] on button "Set to 100% Mastered" at bounding box center [205, 38] width 72 height 9
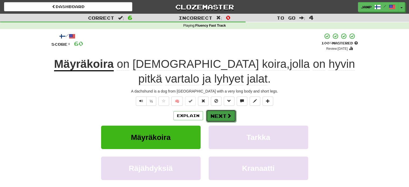
click at [216, 117] on button "Next" at bounding box center [221, 116] width 30 height 12
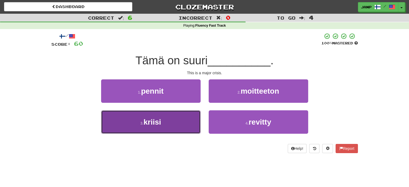
click at [184, 121] on button "3 . kriisi" at bounding box center [151, 121] width 100 height 23
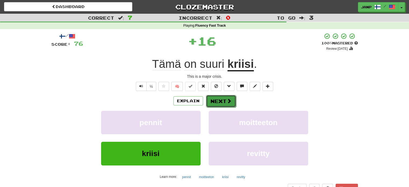
click at [212, 101] on button "Next" at bounding box center [221, 101] width 30 height 12
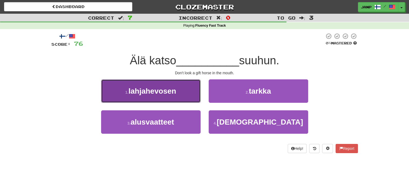
click at [194, 95] on button "1 . lahjahevosen" at bounding box center [151, 90] width 100 height 23
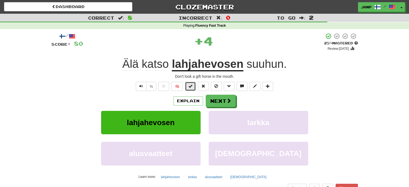
click at [194, 86] on button at bounding box center [190, 86] width 11 height 9
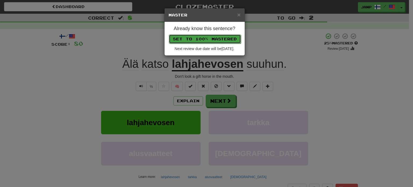
click at [204, 40] on button "Set to 100% Mastered" at bounding box center [205, 38] width 72 height 9
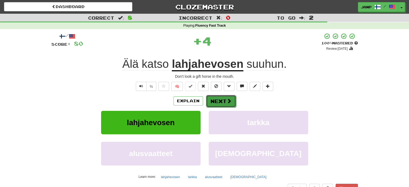
click at [223, 100] on button "Next" at bounding box center [221, 101] width 30 height 12
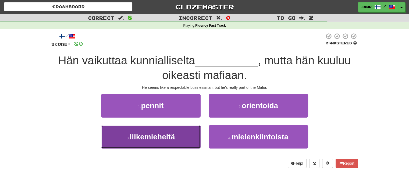
click at [188, 133] on button "3 . liikemieheltä" at bounding box center [151, 136] width 100 height 23
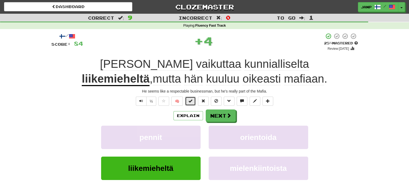
click at [193, 100] on button at bounding box center [190, 101] width 11 height 9
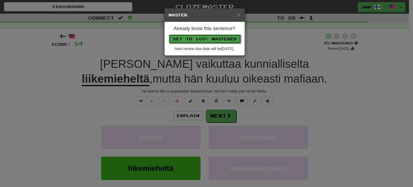
click at [210, 38] on button "Set to 100% Mastered" at bounding box center [205, 38] width 72 height 9
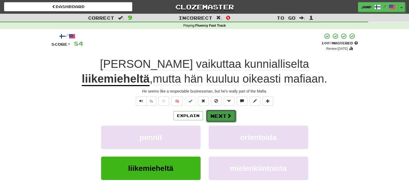
click at [224, 114] on button "Next" at bounding box center [221, 116] width 30 height 12
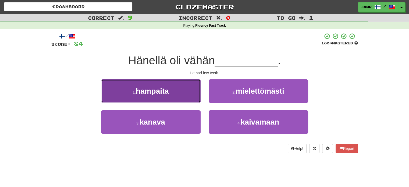
click at [191, 95] on button "1 . hampaita" at bounding box center [151, 90] width 100 height 23
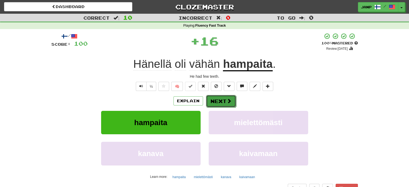
click at [216, 100] on button "Next" at bounding box center [221, 101] width 30 height 12
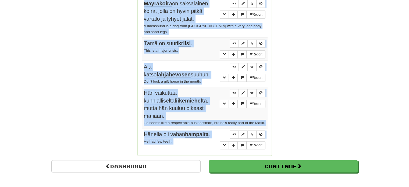
scroll to position [448, 0]
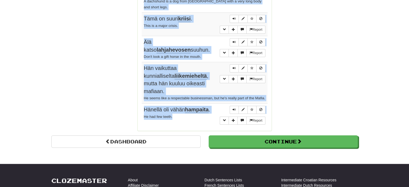
drag, startPoint x: 143, startPoint y: 77, endPoint x: 200, endPoint y: 101, distance: 61.2
copy tbody "Kaikki tykkäävät sinusta. Everybody likes you. Report Minä yövyn Sheraton -hote…"
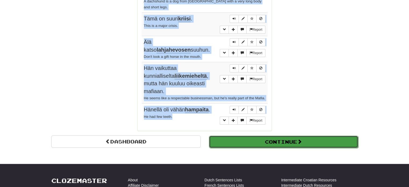
click at [252, 136] on button "Continue" at bounding box center [283, 142] width 149 height 12
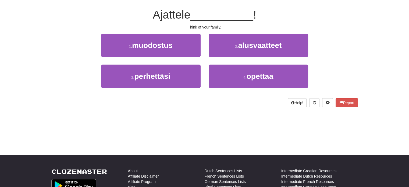
scroll to position [12, 0]
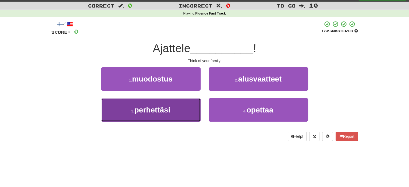
click at [181, 112] on button "3 . perhettäsi" at bounding box center [151, 109] width 100 height 23
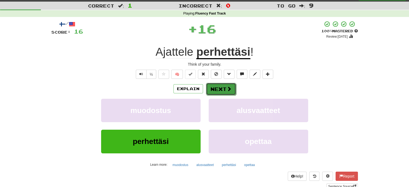
click at [212, 90] on button "Next" at bounding box center [221, 89] width 30 height 12
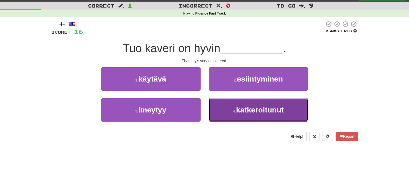
click at [233, 109] on small "4 ." at bounding box center [234, 111] width 3 height 4
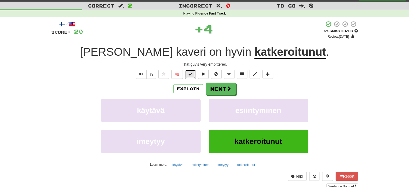
click at [192, 73] on span at bounding box center [191, 74] width 4 height 4
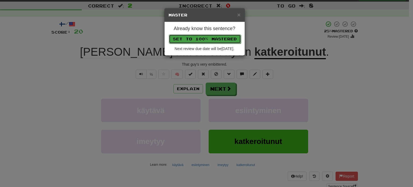
click at [207, 37] on button "Set to 100% Mastered" at bounding box center [205, 38] width 72 height 9
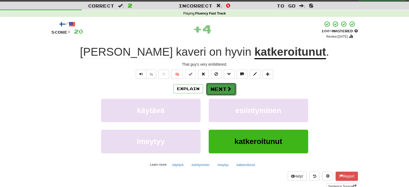
click at [223, 87] on button "Next" at bounding box center [221, 89] width 30 height 12
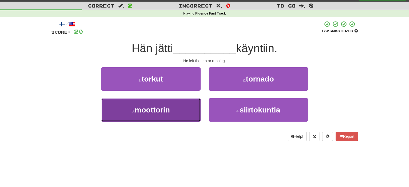
click at [178, 118] on button "3 . moottorin" at bounding box center [151, 109] width 100 height 23
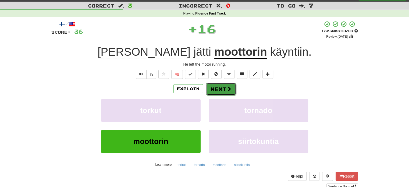
click at [217, 88] on button "Next" at bounding box center [221, 89] width 30 height 12
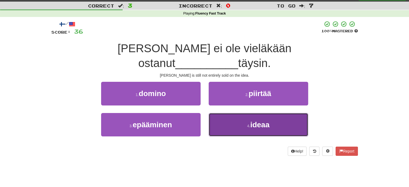
click at [226, 113] on button "4 . ideaa" at bounding box center [259, 124] width 100 height 23
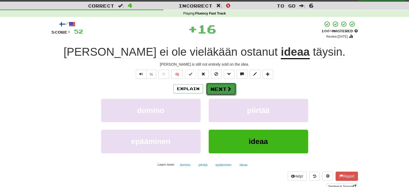
click at [216, 87] on button "Next" at bounding box center [221, 89] width 30 height 12
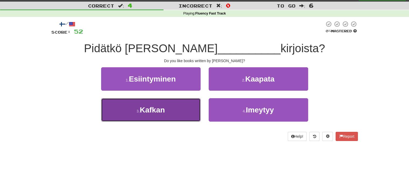
click at [181, 103] on button "3 . Kafkan" at bounding box center [151, 109] width 100 height 23
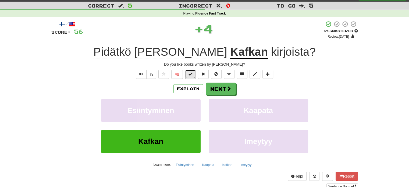
click at [192, 75] on span at bounding box center [191, 74] width 4 height 4
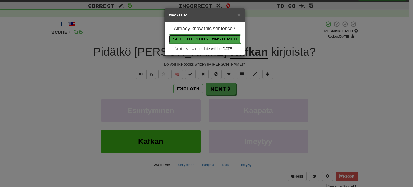
click at [200, 40] on button "Set to 100% Mastered" at bounding box center [205, 38] width 72 height 9
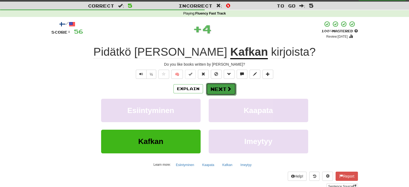
click at [215, 86] on button "Next" at bounding box center [221, 89] width 30 height 12
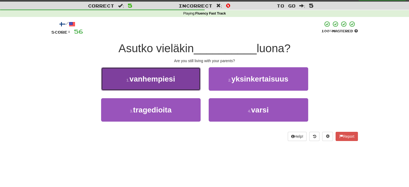
click at [174, 79] on span "vanhempiesi" at bounding box center [153, 79] width 46 height 8
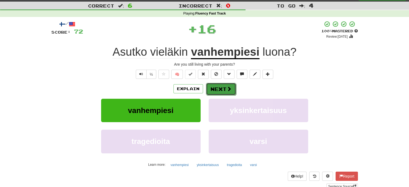
click at [224, 91] on button "Next" at bounding box center [221, 89] width 30 height 12
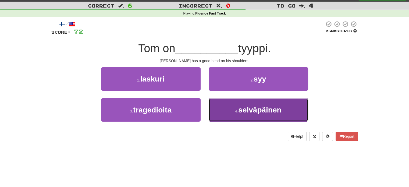
click at [223, 105] on button "4 . selväpäinen" at bounding box center [259, 109] width 100 height 23
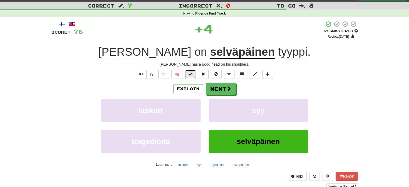
click at [187, 74] on button at bounding box center [190, 74] width 11 height 9
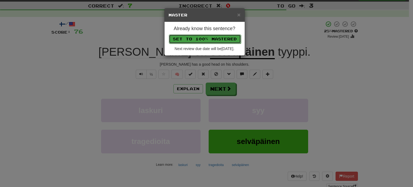
click at [202, 34] on button "Set to 100% Mastered" at bounding box center [205, 38] width 72 height 9
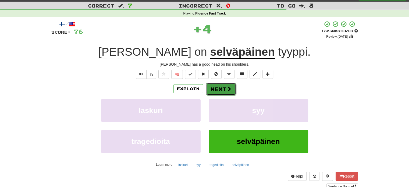
click at [223, 86] on button "Next" at bounding box center [221, 89] width 30 height 12
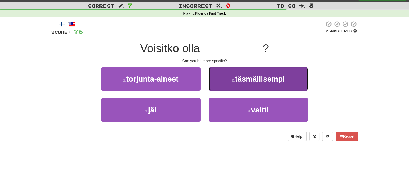
click at [230, 84] on button "2 . täsmällisempi" at bounding box center [259, 78] width 100 height 23
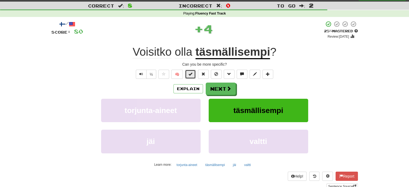
click at [194, 74] on button at bounding box center [190, 74] width 11 height 9
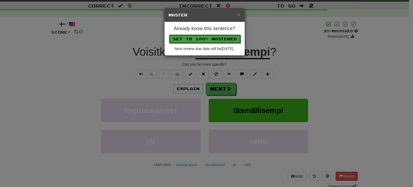
click at [199, 38] on button "Set to 100% Mastered" at bounding box center [205, 38] width 72 height 9
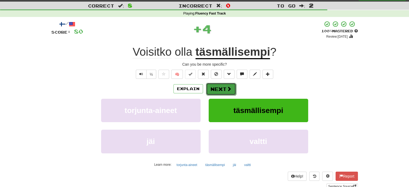
click at [217, 88] on button "Next" at bounding box center [221, 89] width 30 height 12
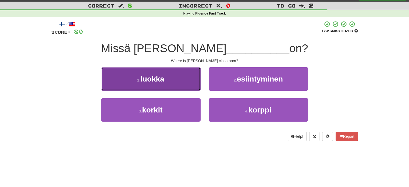
click at [166, 79] on button "1 . luokka" at bounding box center [151, 78] width 100 height 23
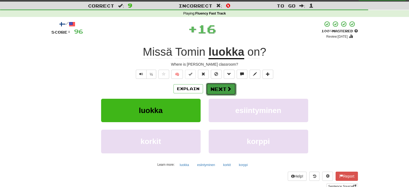
click at [218, 86] on button "Next" at bounding box center [221, 89] width 30 height 12
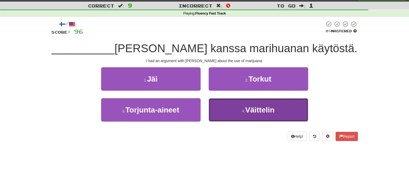
click at [233, 111] on button "4 . Väittelin" at bounding box center [259, 109] width 100 height 23
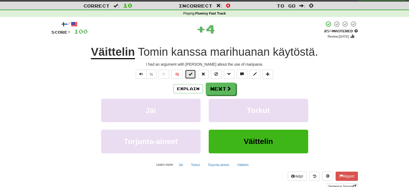
click at [191, 75] on span at bounding box center [191, 74] width 4 height 4
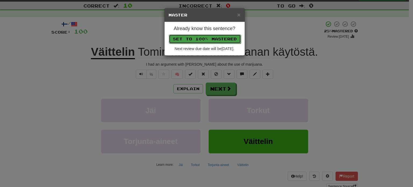
click at [201, 37] on button "Set to 100% Mastered" at bounding box center [205, 38] width 72 height 9
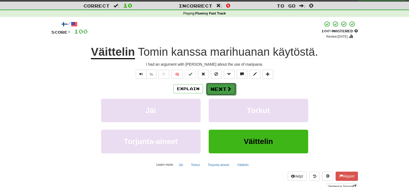
click at [228, 91] on span at bounding box center [229, 88] width 5 height 5
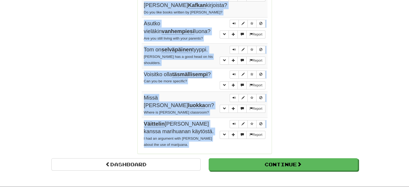
scroll to position [409, 0]
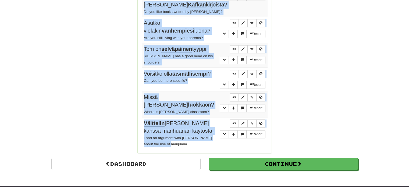
drag, startPoint x: 142, startPoint y: 87, endPoint x: 181, endPoint y: 118, distance: 50.7
click at [181, 118] on tbody "Report Ajattele perhettäsi ! Think of your family. Report Tuo kaveri on hyvin k…" at bounding box center [205, 12] width 126 height 275
copy tbody "Ajattele perhettäsi ! Think of your family. Report Tuo kaveri on hyvin katkeroi…"
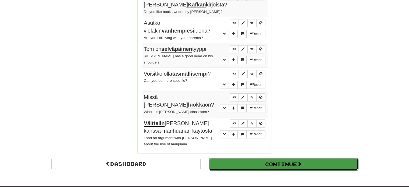
click at [291, 158] on button "Continue" at bounding box center [283, 164] width 149 height 12
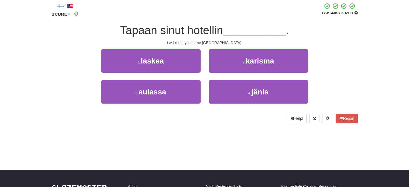
scroll to position [30, 0]
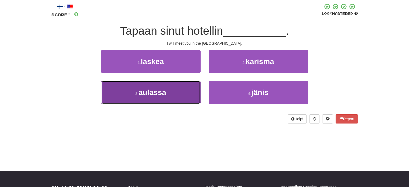
click at [176, 86] on button "3 . aulassa" at bounding box center [151, 92] width 100 height 23
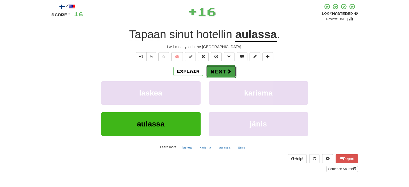
click at [218, 69] on button "Next" at bounding box center [221, 71] width 30 height 12
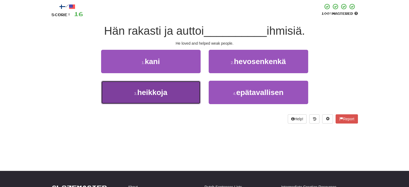
click at [186, 94] on button "3 . heikkoja" at bounding box center [151, 92] width 100 height 23
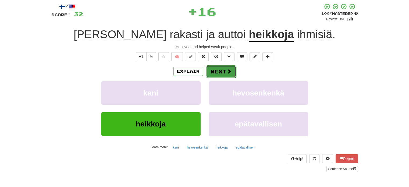
click at [210, 71] on button "Next" at bounding box center [221, 71] width 30 height 12
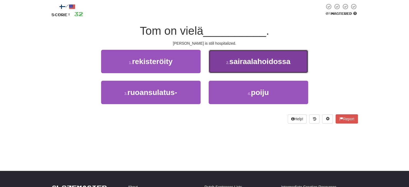
click at [227, 68] on button "2 . sairaalahoidossa" at bounding box center [259, 61] width 100 height 23
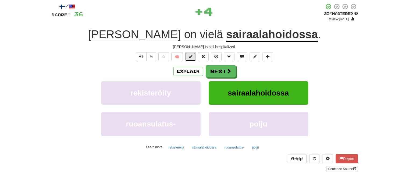
click at [194, 57] on button at bounding box center [190, 56] width 11 height 9
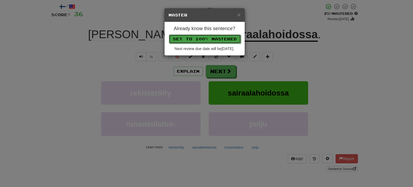
click at [206, 37] on button "Set to 100% Mastered" at bounding box center [205, 38] width 72 height 9
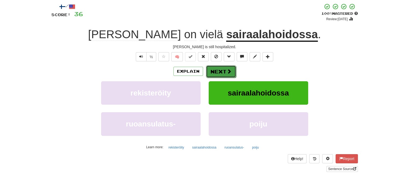
click at [228, 72] on span at bounding box center [229, 71] width 5 height 5
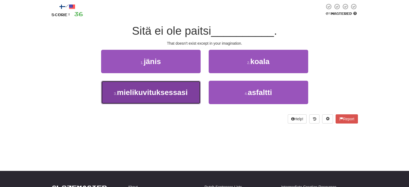
click at [184, 91] on span "mielikuvituksessasi" at bounding box center [152, 92] width 71 height 8
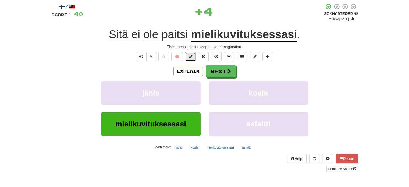
click at [191, 58] on span at bounding box center [191, 57] width 4 height 4
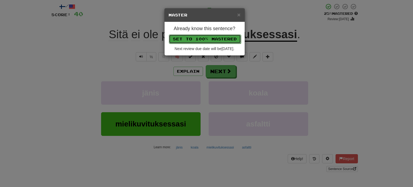
click at [201, 40] on button "Set to 100% Mastered" at bounding box center [205, 38] width 72 height 9
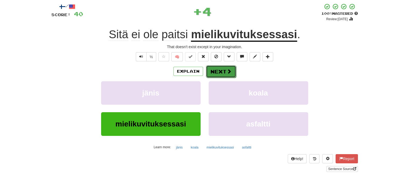
click at [211, 69] on button "Next" at bounding box center [221, 71] width 30 height 12
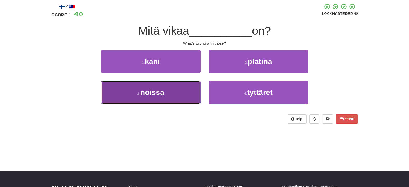
click at [185, 89] on button "3 . noissa" at bounding box center [151, 92] width 100 height 23
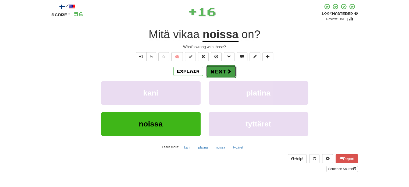
click at [213, 69] on button "Next" at bounding box center [221, 71] width 30 height 12
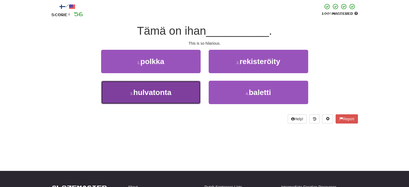
click at [172, 91] on button "3 . hulvatonta" at bounding box center [151, 92] width 100 height 23
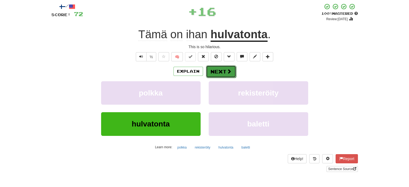
click at [217, 70] on button "Next" at bounding box center [221, 71] width 30 height 12
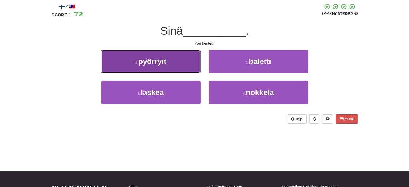
click at [192, 65] on button "1 . pyörryit" at bounding box center [151, 61] width 100 height 23
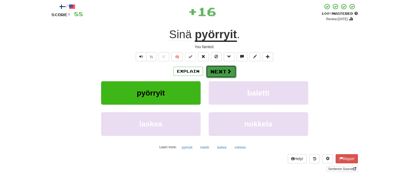
click at [215, 69] on button "Next" at bounding box center [221, 71] width 30 height 12
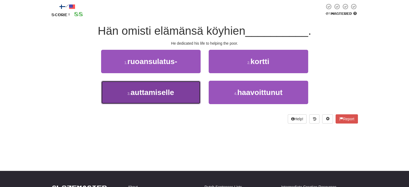
click at [187, 88] on button "3 . auttamiselle" at bounding box center [151, 92] width 100 height 23
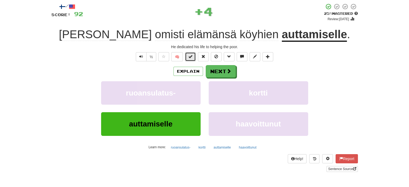
click at [192, 58] on span at bounding box center [191, 57] width 4 height 4
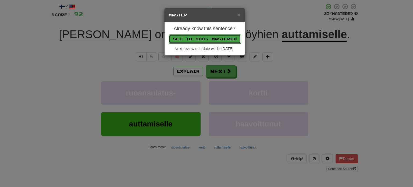
click at [196, 37] on button "Set to 100% Mastered" at bounding box center [205, 38] width 72 height 9
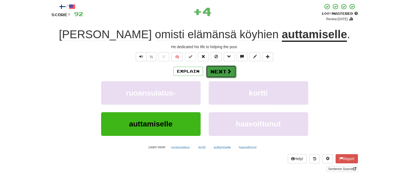
click at [221, 74] on button "Next" at bounding box center [221, 71] width 30 height 12
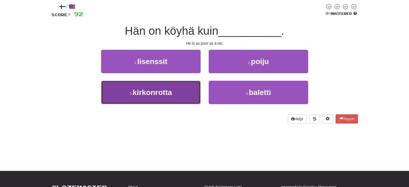
click at [192, 96] on button "3 . kirkonrotta" at bounding box center [151, 92] width 100 height 23
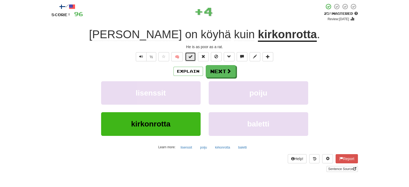
click at [190, 57] on span at bounding box center [191, 57] width 4 height 4
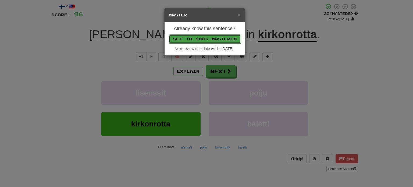
click at [194, 36] on button "Set to 100% Mastered" at bounding box center [205, 38] width 72 height 9
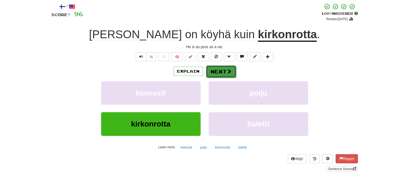
click at [216, 69] on button "Next" at bounding box center [221, 71] width 30 height 12
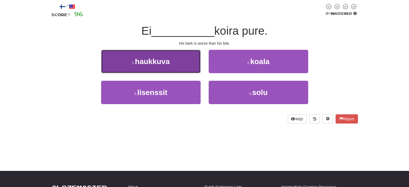
click at [181, 69] on button "1 . haukkuva" at bounding box center [151, 61] width 100 height 23
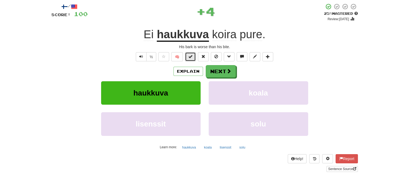
click at [189, 55] on span at bounding box center [191, 57] width 4 height 4
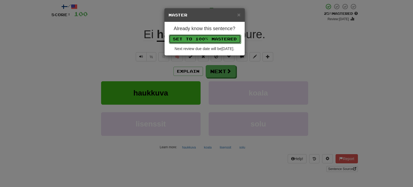
click at [196, 36] on button "Set to 100% Mastered" at bounding box center [205, 38] width 72 height 9
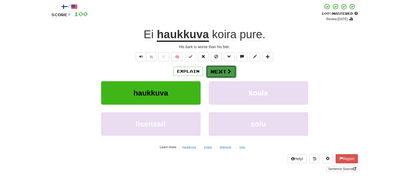
click at [216, 71] on button "Next" at bounding box center [221, 71] width 30 height 12
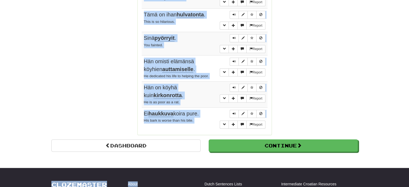
scroll to position [411, 0]
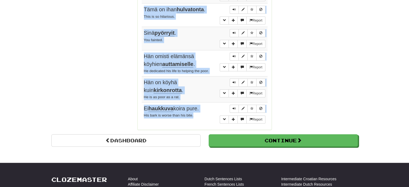
drag, startPoint x: 142, startPoint y: 25, endPoint x: 212, endPoint y: 120, distance: 117.6
click at [212, 120] on tbody "Report Tapaan sinut hotellin aulassa . I will meet you in the hotel foyer. Repo…" at bounding box center [205, 1] width 126 height 247
copy tbody "Tapaan sinut hotellin aulassa . I will meet you in the hotel foyer. Report Hän …"
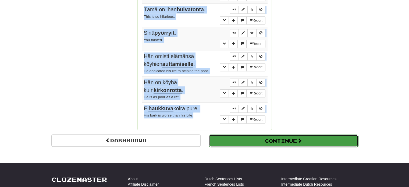
click at [251, 142] on button "Continue" at bounding box center [283, 141] width 149 height 12
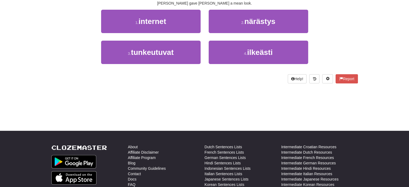
scroll to position [38, 0]
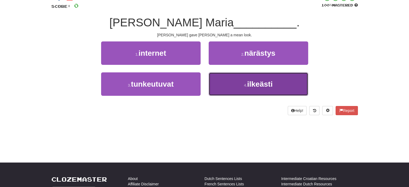
click at [230, 91] on button "4 . ilkeästi" at bounding box center [259, 83] width 100 height 23
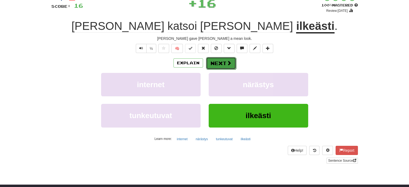
click at [223, 64] on button "Next" at bounding box center [221, 63] width 30 height 12
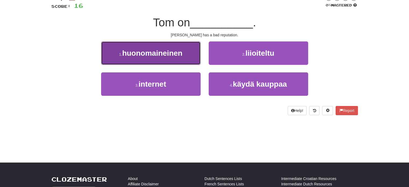
click at [181, 59] on button "1 . huonomaineinen" at bounding box center [151, 52] width 100 height 23
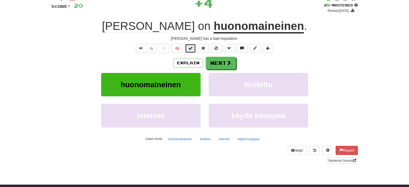
click at [189, 48] on button at bounding box center [190, 48] width 11 height 9
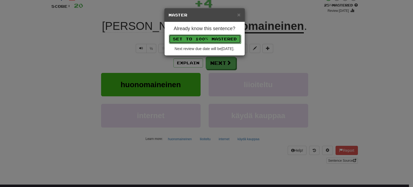
click at [196, 34] on button "Set to 100% Mastered" at bounding box center [205, 38] width 72 height 9
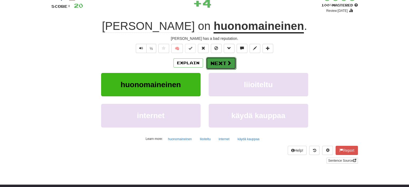
click at [218, 62] on button "Next" at bounding box center [221, 63] width 30 height 12
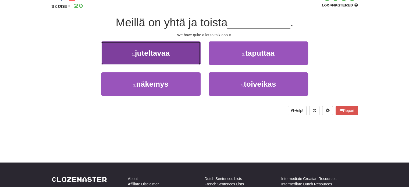
click at [192, 49] on button "1 . juteltavaa" at bounding box center [151, 52] width 100 height 23
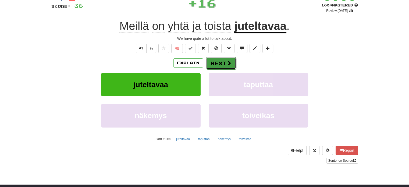
click at [210, 62] on button "Next" at bounding box center [221, 63] width 30 height 12
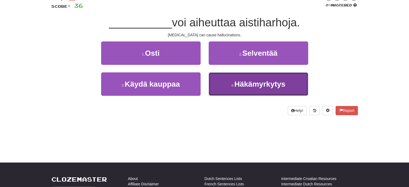
click at [230, 83] on button "4 . Häkämyrkytys" at bounding box center [259, 83] width 100 height 23
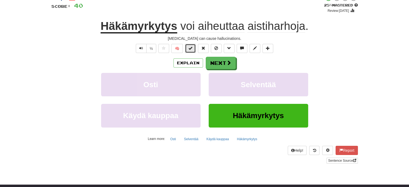
click at [192, 49] on span at bounding box center [191, 48] width 4 height 4
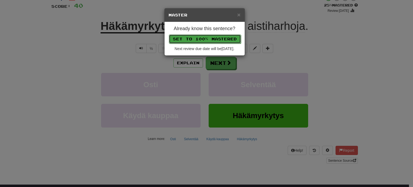
click at [196, 37] on button "Set to 100% Mastered" at bounding box center [205, 38] width 72 height 9
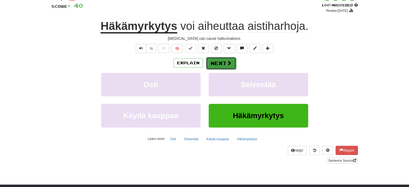
click at [217, 64] on button "Next" at bounding box center [221, 63] width 30 height 12
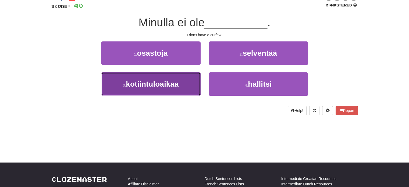
click at [181, 81] on button "3 . kotiintuloaikaa" at bounding box center [151, 83] width 100 height 23
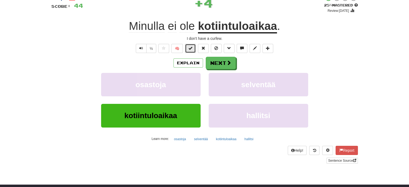
click at [190, 50] on span at bounding box center [191, 48] width 4 height 4
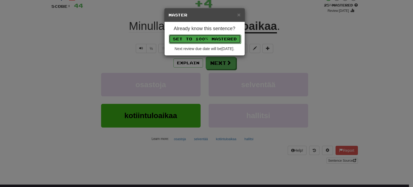
click at [196, 38] on button "Set to 100% Mastered" at bounding box center [205, 38] width 72 height 9
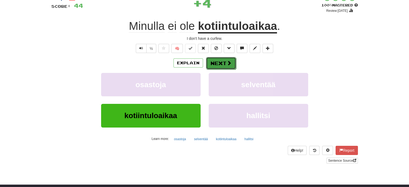
click at [218, 62] on button "Next" at bounding box center [221, 63] width 30 height 12
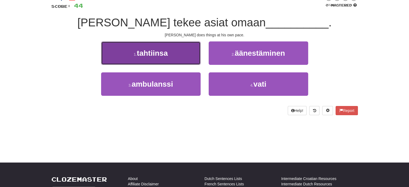
click at [191, 56] on button "1 . tahtiinsa" at bounding box center [151, 52] width 100 height 23
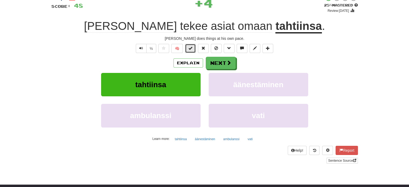
click at [191, 47] on span at bounding box center [191, 48] width 4 height 4
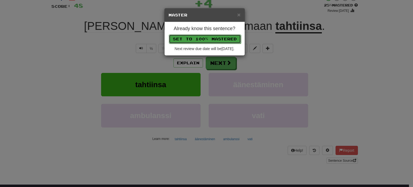
click at [199, 37] on button "Set to 100% Mastered" at bounding box center [205, 38] width 72 height 9
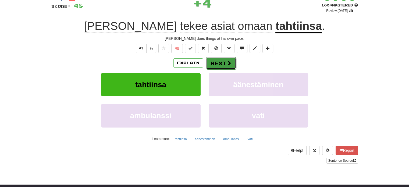
click at [217, 62] on button "Next" at bounding box center [221, 63] width 30 height 12
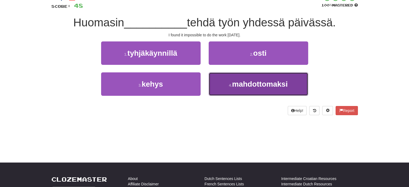
click at [233, 80] on span "mahdottomaksi" at bounding box center [260, 84] width 56 height 8
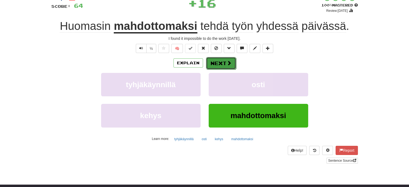
click at [216, 61] on button "Next" at bounding box center [221, 63] width 30 height 12
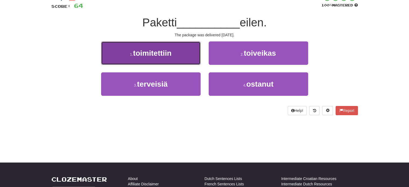
click at [177, 55] on button "1 . toimitettiin" at bounding box center [151, 52] width 100 height 23
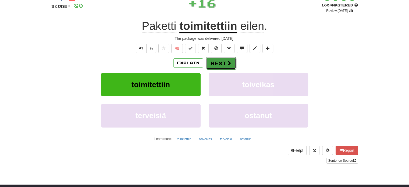
click at [221, 63] on button "Next" at bounding box center [221, 63] width 30 height 12
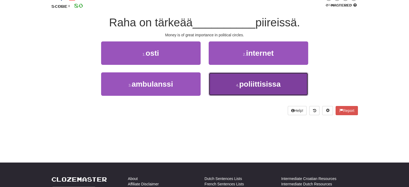
click at [225, 85] on button "4 . poliittisissa" at bounding box center [259, 83] width 100 height 23
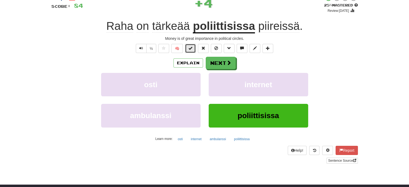
click at [192, 48] on span at bounding box center [191, 48] width 4 height 4
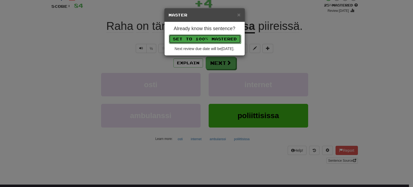
click at [198, 38] on button "Set to 100% Mastered" at bounding box center [205, 38] width 72 height 9
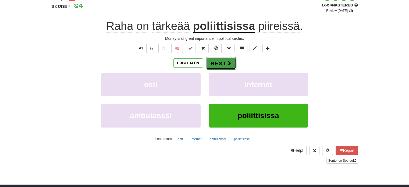
click at [217, 61] on button "Next" at bounding box center [221, 63] width 30 height 12
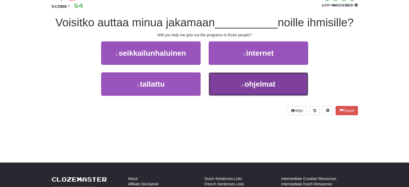
click at [271, 83] on span "ohjelmat" at bounding box center [260, 84] width 31 height 8
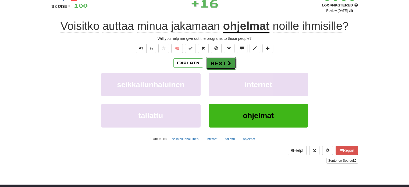
click at [225, 62] on button "Next" at bounding box center [221, 63] width 30 height 12
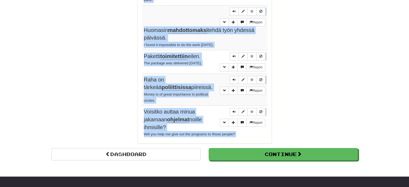
scroll to position [462, 0]
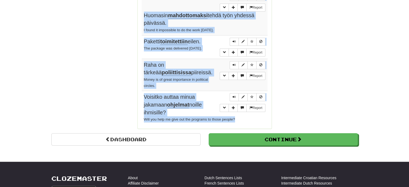
drag, startPoint x: 144, startPoint y: 42, endPoint x: 247, endPoint y: 96, distance: 116.4
copy tbody "Tom katsoi Maria ilkeästi . Tom gave Mary a mean look. Report Tom on huonomaine…"
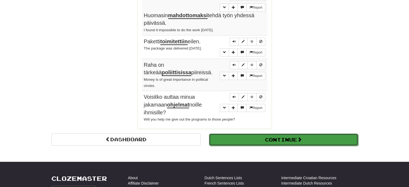
click at [301, 137] on span at bounding box center [299, 139] width 5 height 5
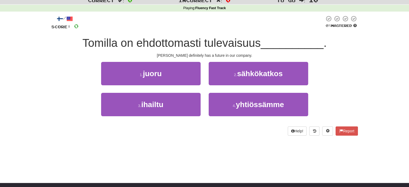
scroll to position [27, 0]
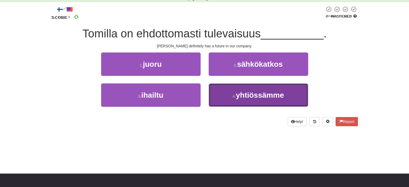
click at [264, 98] on span "yhtiössämme" at bounding box center [260, 95] width 48 height 8
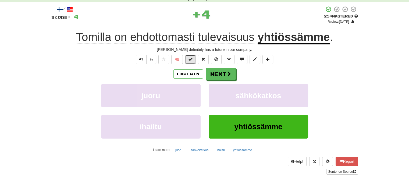
click at [193, 58] on button at bounding box center [190, 59] width 11 height 9
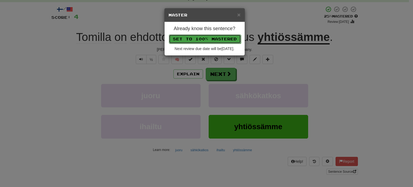
click at [202, 38] on button "Set to 100% Mastered" at bounding box center [205, 38] width 72 height 9
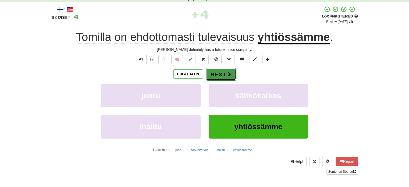
click at [215, 74] on button "Next" at bounding box center [221, 74] width 30 height 12
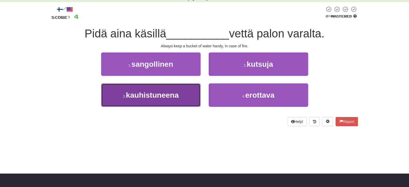
click at [184, 87] on button "3 . kauhistuneena" at bounding box center [151, 94] width 100 height 23
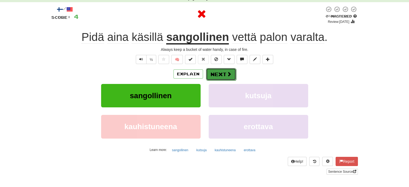
click at [221, 74] on button "Next" at bounding box center [221, 74] width 30 height 12
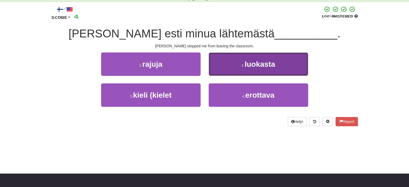
click at [225, 72] on button "2 . luokasta" at bounding box center [259, 63] width 100 height 23
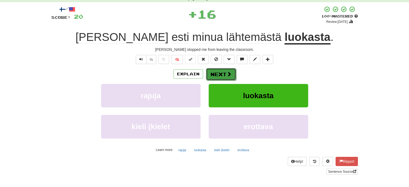
click at [214, 73] on button "Next" at bounding box center [221, 74] width 30 height 12
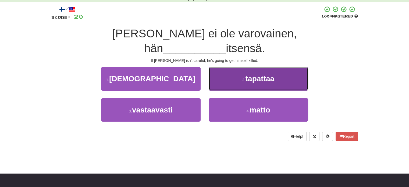
click at [219, 69] on button "2 . tapattaa" at bounding box center [259, 78] width 100 height 23
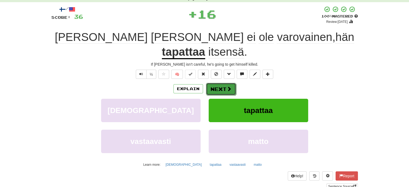
click at [214, 83] on button "Next" at bounding box center [221, 89] width 30 height 12
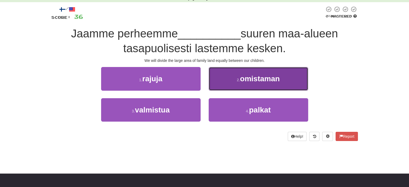
click at [222, 82] on button "2 . omistaman" at bounding box center [259, 78] width 100 height 23
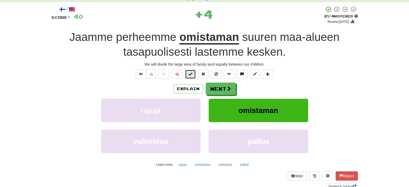
click at [192, 73] on span at bounding box center [191, 74] width 4 height 4
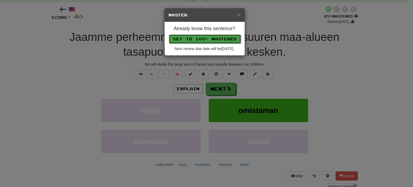
click at [205, 38] on button "Set to 100% Mastered" at bounding box center [205, 38] width 72 height 9
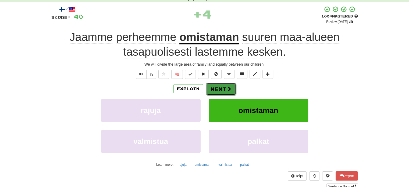
click at [217, 87] on button "Next" at bounding box center [221, 89] width 30 height 12
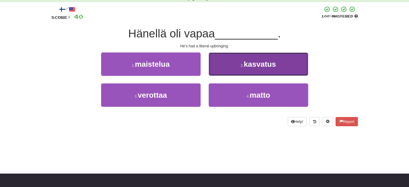
click at [228, 72] on button "2 . kasvatus" at bounding box center [259, 63] width 100 height 23
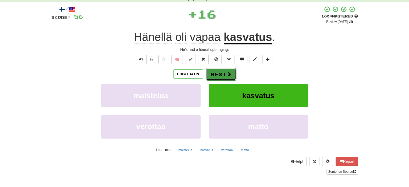
click at [216, 72] on button "Next" at bounding box center [221, 74] width 30 height 12
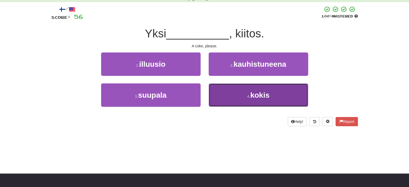
click at [222, 91] on button "4 . kokis" at bounding box center [259, 94] width 100 height 23
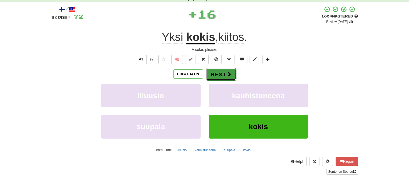
click at [216, 72] on button "Next" at bounding box center [221, 74] width 30 height 12
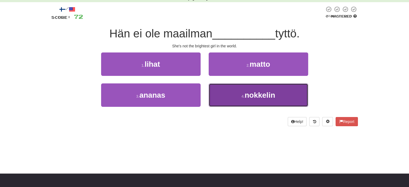
click at [223, 95] on button "4 . nokkelin" at bounding box center [259, 94] width 100 height 23
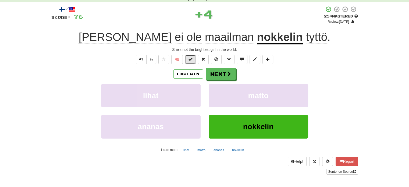
click at [191, 59] on span at bounding box center [191, 59] width 4 height 4
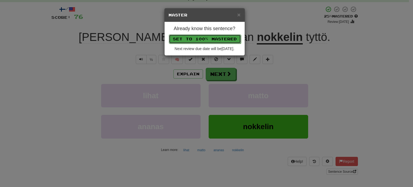
click at [201, 39] on button "Set to 100% Mastered" at bounding box center [205, 38] width 72 height 9
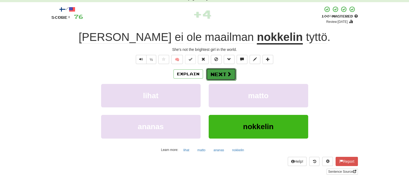
click at [214, 76] on button "Next" at bounding box center [221, 74] width 30 height 12
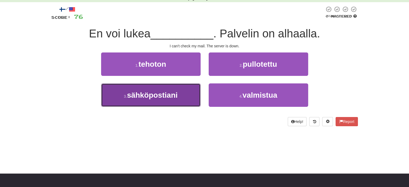
click at [182, 93] on button "3 . sähköpostiani" at bounding box center [151, 94] width 100 height 23
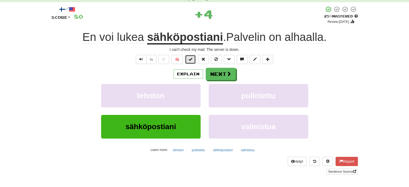
click at [189, 59] on span at bounding box center [191, 59] width 4 height 4
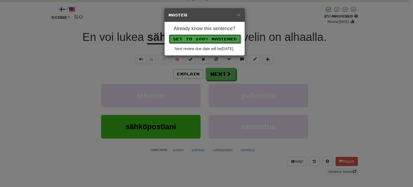
click at [200, 38] on button "Set to 100% Mastered" at bounding box center [205, 38] width 72 height 9
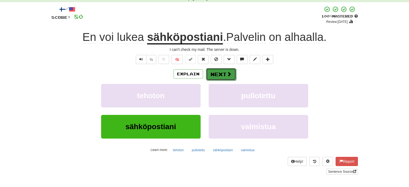
click at [216, 72] on button "Next" at bounding box center [221, 74] width 30 height 12
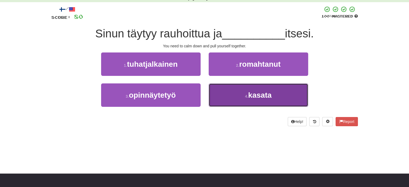
click at [228, 95] on button "4 . kasata" at bounding box center [259, 94] width 100 height 23
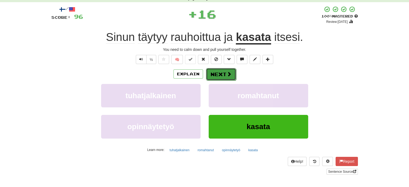
click at [220, 76] on button "Next" at bounding box center [221, 74] width 30 height 12
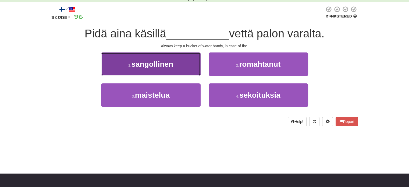
click at [181, 71] on button "1 . sangollinen" at bounding box center [151, 63] width 100 height 23
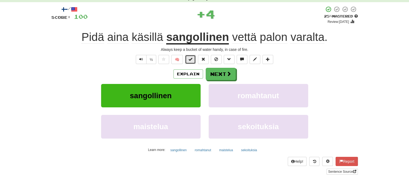
click at [192, 59] on span at bounding box center [191, 59] width 4 height 4
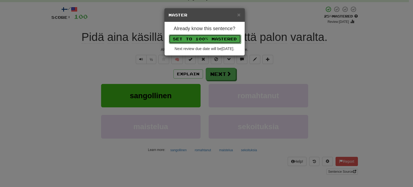
click at [205, 35] on button "Set to 100% Mastered" at bounding box center [205, 38] width 72 height 9
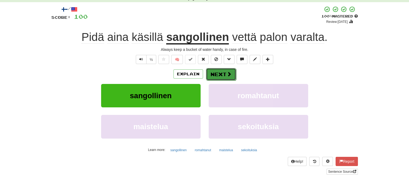
click at [213, 72] on button "Next" at bounding box center [221, 74] width 30 height 12
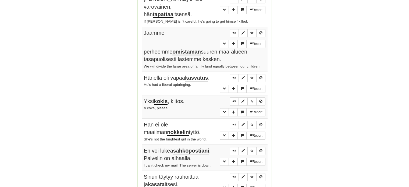
scroll to position [396, 0]
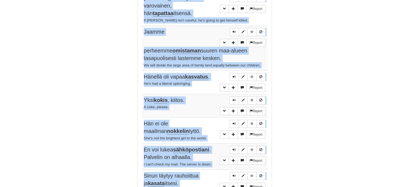
drag, startPoint x: 142, startPoint y: 78, endPoint x: 189, endPoint y: 174, distance: 107.0
click at [189, 174] on tbody "Report Tomilla on ehdottomasti tulevaisuus yhtiössämme . Tom definitely has a f…" at bounding box center [205, 48] width 126 height 308
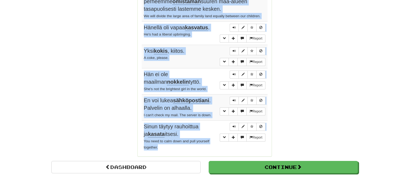
scroll to position [449, 0]
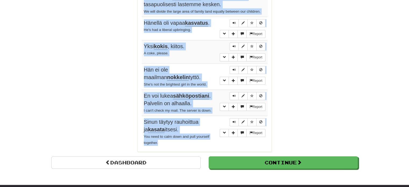
copy tbody "Tomilla on ehdottomasti tulevaisuus yhtiössämme . Tom definitely has a future i…"
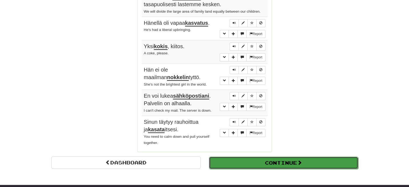
click at [263, 157] on button "Continue" at bounding box center [283, 163] width 149 height 12
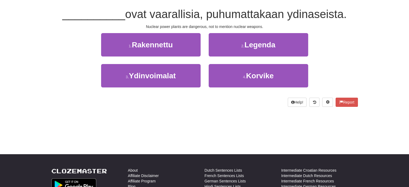
scroll to position [39, 0]
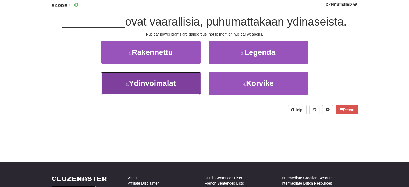
click at [188, 86] on button "3 . Ydinvoimalat" at bounding box center [151, 83] width 100 height 23
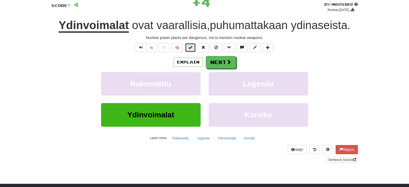
click at [194, 46] on button at bounding box center [190, 47] width 11 height 9
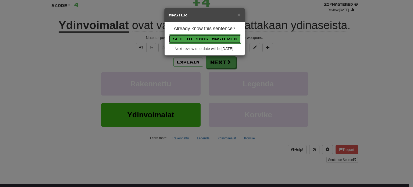
click at [203, 39] on button "Set to 100% Mastered" at bounding box center [205, 38] width 72 height 9
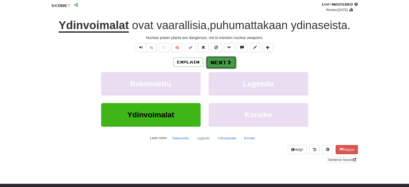
click at [216, 62] on button "Next" at bounding box center [221, 62] width 30 height 12
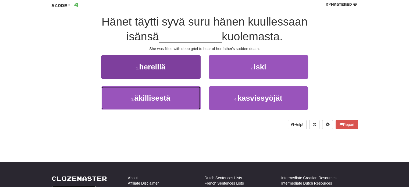
click at [170, 98] on span "äkillisestä" at bounding box center [152, 98] width 36 height 8
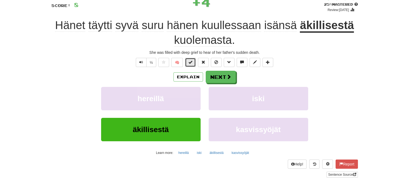
click at [189, 61] on span at bounding box center [191, 62] width 4 height 4
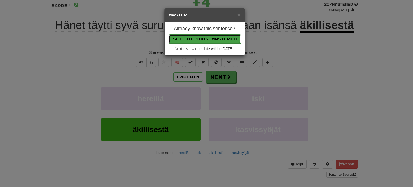
click at [202, 38] on button "Set to 100% Mastered" at bounding box center [205, 38] width 72 height 9
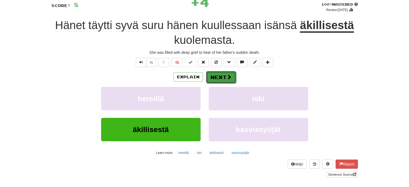
click at [214, 76] on button "Next" at bounding box center [221, 77] width 30 height 12
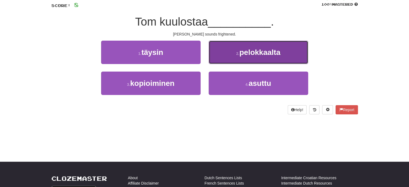
click at [236, 57] on button "2 . pelokkaalta" at bounding box center [259, 52] width 100 height 23
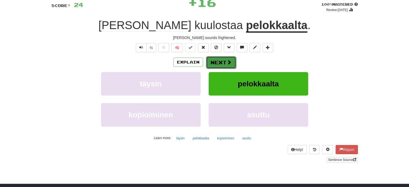
click at [221, 62] on button "Next" at bounding box center [221, 62] width 30 height 12
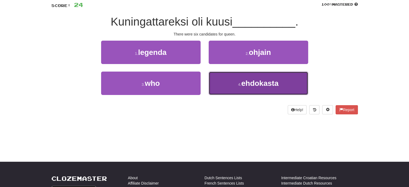
click at [228, 86] on button "4 . ehdokasta" at bounding box center [259, 83] width 100 height 23
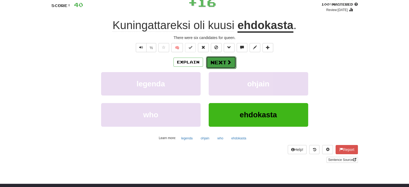
click at [217, 62] on button "Next" at bounding box center [221, 62] width 30 height 12
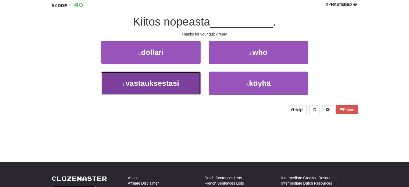
click at [184, 83] on button "3 . vastauksestasi" at bounding box center [151, 83] width 100 height 23
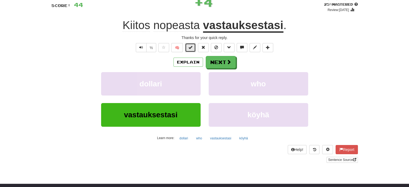
click at [192, 47] on span at bounding box center [191, 47] width 4 height 4
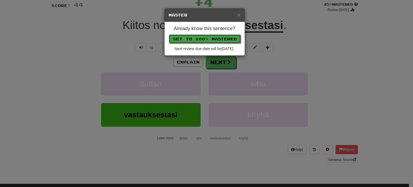
click at [200, 38] on button "Set to 100% Mastered" at bounding box center [205, 38] width 72 height 9
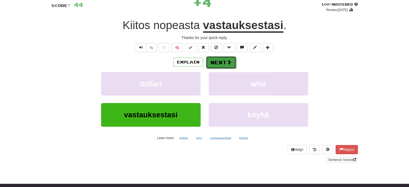
click at [214, 63] on button "Next" at bounding box center [221, 62] width 30 height 12
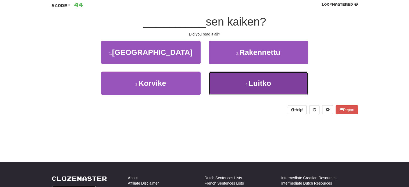
click at [226, 90] on button "4 . Luitko" at bounding box center [259, 83] width 100 height 23
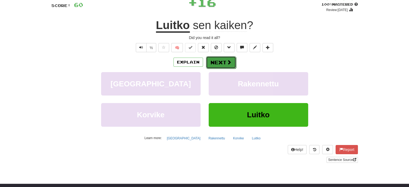
click at [220, 65] on button "Next" at bounding box center [221, 62] width 30 height 12
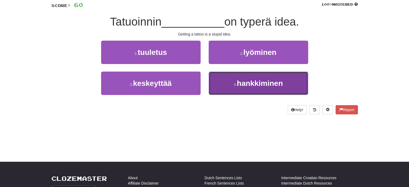
click at [226, 87] on button "4 . hankkiminen" at bounding box center [259, 83] width 100 height 23
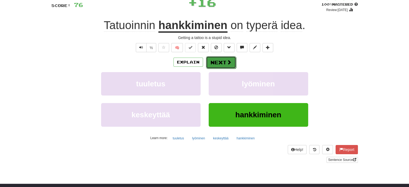
click at [220, 64] on button "Next" at bounding box center [221, 62] width 30 height 12
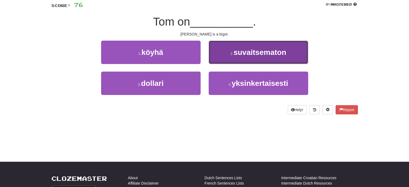
click at [226, 54] on button "2 . suvaitsematon" at bounding box center [259, 52] width 100 height 23
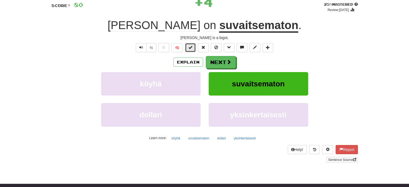
click at [192, 47] on span at bounding box center [191, 47] width 4 height 4
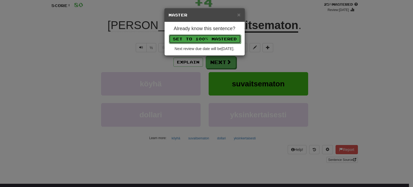
click at [200, 35] on button "Set to 100% Mastered" at bounding box center [205, 38] width 72 height 9
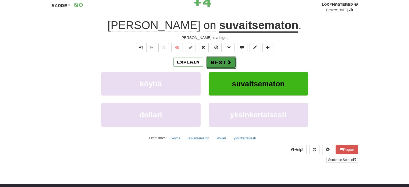
click at [217, 61] on button "Next" at bounding box center [221, 62] width 30 height 12
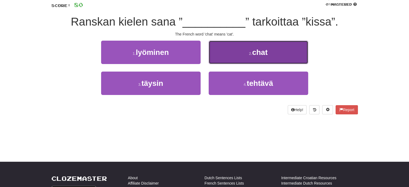
click at [223, 61] on button "2 . chat" at bounding box center [259, 52] width 100 height 23
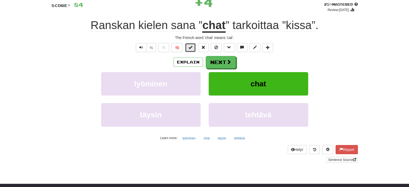
click at [192, 49] on span at bounding box center [191, 47] width 4 height 4
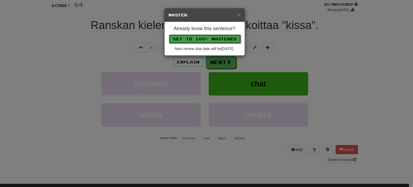
click at [199, 36] on button "Set to 100% Mastered" at bounding box center [205, 38] width 72 height 9
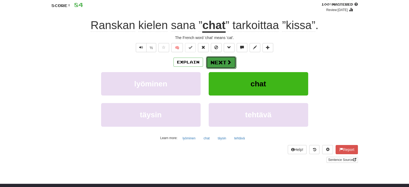
click at [214, 61] on button "Next" at bounding box center [221, 62] width 30 height 12
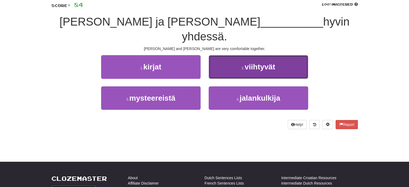
click at [222, 57] on button "2 . viihtyvät" at bounding box center [259, 66] width 100 height 23
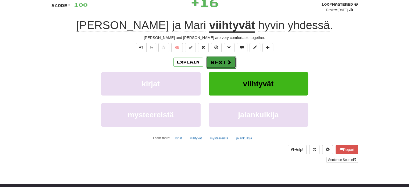
click at [219, 61] on button "Next" at bounding box center [221, 62] width 30 height 12
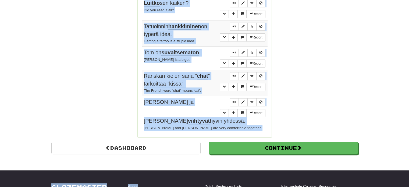
scroll to position [441, 0]
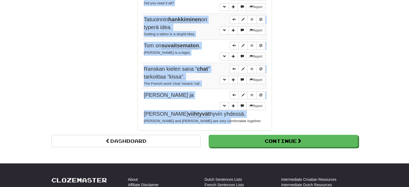
drag, startPoint x: 143, startPoint y: 41, endPoint x: 219, endPoint y: 106, distance: 99.6
copy tbody "Ydinvoimalat ovat vaarallisia, puhumattakaan ydinaseista. Nuclear power plants …"
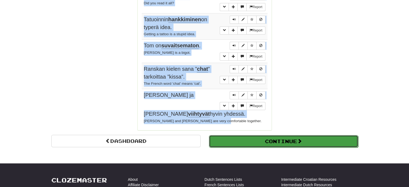
click at [240, 135] on button "Continue" at bounding box center [283, 141] width 149 height 12
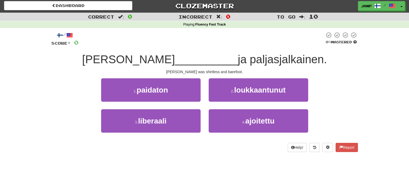
scroll to position [0, 0]
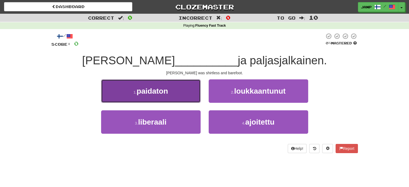
click at [177, 91] on button "1 . paidaton" at bounding box center [151, 90] width 100 height 23
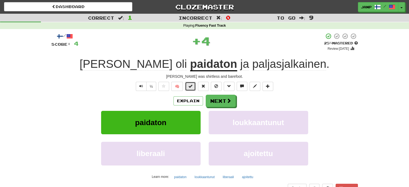
click at [192, 86] on span at bounding box center [191, 86] width 4 height 4
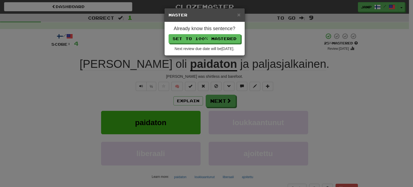
click at [205, 34] on div "Already know this sentence? Set to 100% Mastered Next review due date will be 2…" at bounding box center [205, 38] width 80 height 33
click at [205, 36] on button "Set to 100% Mastered" at bounding box center [205, 38] width 72 height 9
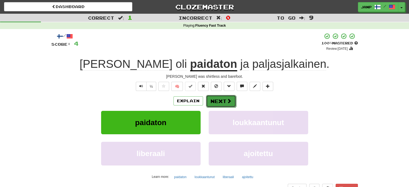
click at [222, 104] on button "Next" at bounding box center [221, 101] width 30 height 12
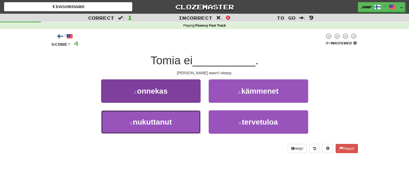
click at [180, 121] on button "3 . nukuttanut" at bounding box center [151, 121] width 100 height 23
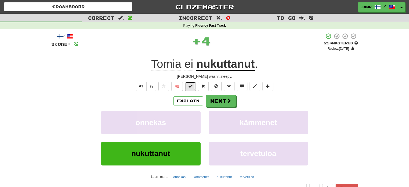
click at [189, 86] on span at bounding box center [191, 86] width 4 height 4
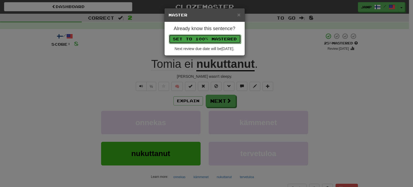
click at [201, 38] on button "Set to 100% Mastered" at bounding box center [205, 38] width 72 height 9
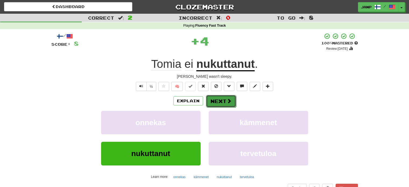
click at [208, 101] on button "Next" at bounding box center [221, 101] width 30 height 12
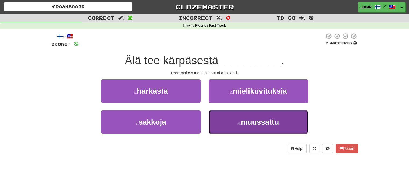
click at [238, 127] on button "4 . muussattu" at bounding box center [259, 121] width 100 height 23
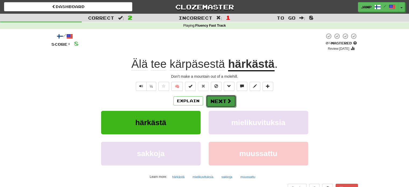
click at [213, 104] on button "Next" at bounding box center [221, 101] width 30 height 12
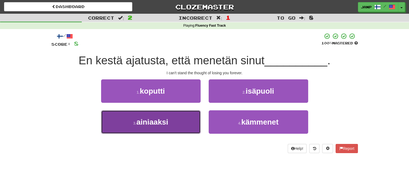
click at [184, 122] on button "3 . ainiaaksi" at bounding box center [151, 121] width 100 height 23
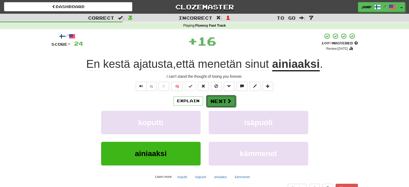
click at [220, 101] on button "Next" at bounding box center [221, 101] width 30 height 12
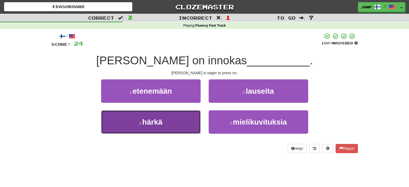
click at [173, 131] on button "3 . härkä" at bounding box center [151, 121] width 100 height 23
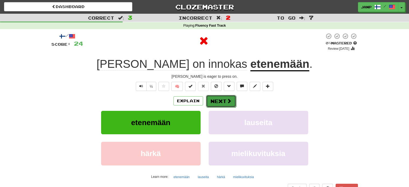
click at [221, 101] on button "Next" at bounding box center [221, 101] width 30 height 12
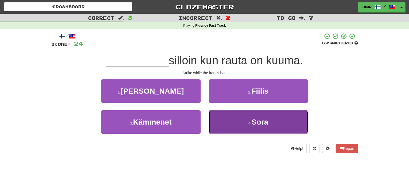
click at [220, 127] on button "4 . Sora" at bounding box center [259, 121] width 100 height 23
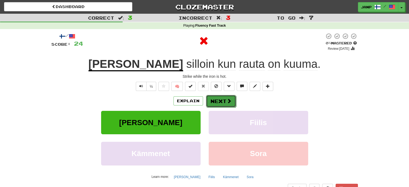
click at [219, 103] on button "Next" at bounding box center [221, 101] width 30 height 12
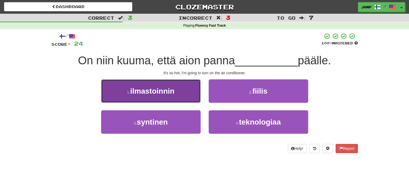
click at [174, 94] on span "ilmastoinnin" at bounding box center [152, 91] width 44 height 8
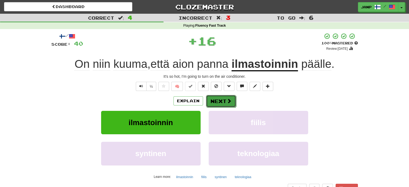
click at [225, 104] on button "Next" at bounding box center [221, 101] width 30 height 12
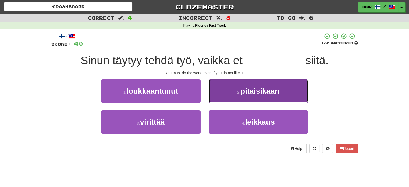
click at [224, 96] on button "2 . pitäisikään" at bounding box center [259, 90] width 100 height 23
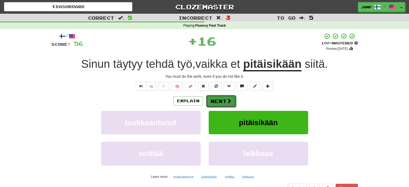
click at [219, 102] on button "Next" at bounding box center [221, 101] width 30 height 12
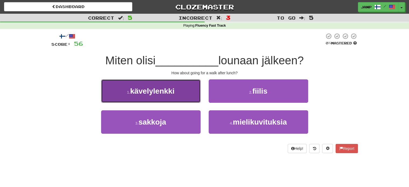
click at [178, 91] on button "1 . kävelylenkki" at bounding box center [151, 90] width 100 height 23
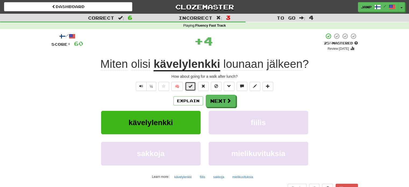
click at [189, 88] on span at bounding box center [191, 86] width 4 height 4
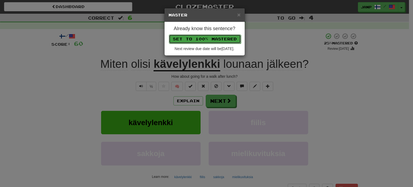
click at [200, 37] on button "Set to 100% Mastered" at bounding box center [205, 38] width 72 height 9
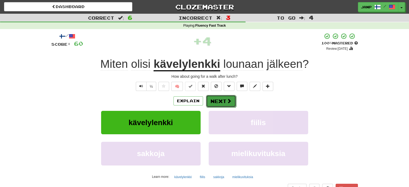
click at [218, 102] on button "Next" at bounding box center [221, 101] width 30 height 12
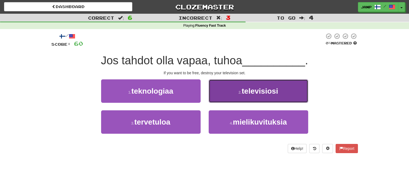
click at [228, 97] on button "2 . televisiosi" at bounding box center [259, 90] width 100 height 23
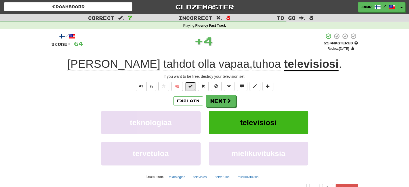
click at [193, 89] on button at bounding box center [190, 86] width 11 height 9
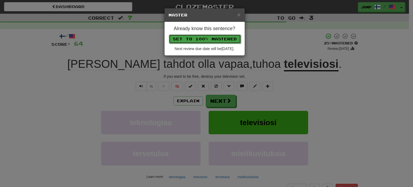
click at [203, 38] on button "Set to 100% Mastered" at bounding box center [205, 38] width 72 height 9
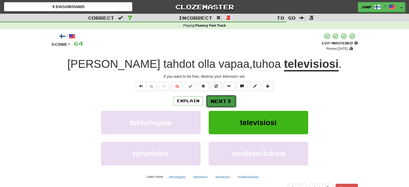
click at [217, 104] on button "Next" at bounding box center [221, 101] width 30 height 12
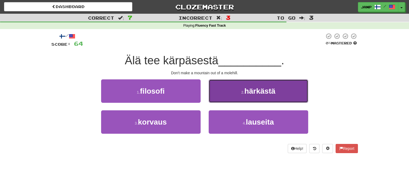
click at [220, 101] on button "2 . härkästä" at bounding box center [259, 90] width 100 height 23
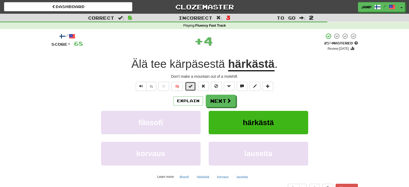
click at [189, 86] on span at bounding box center [191, 86] width 4 height 4
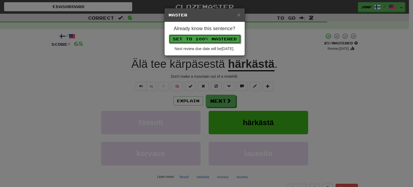
click at [192, 38] on button "Set to 100% Mastered" at bounding box center [205, 38] width 72 height 9
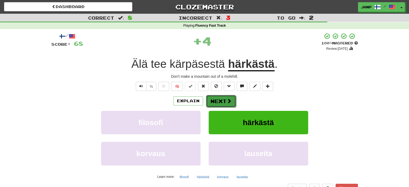
click at [219, 103] on button "Next" at bounding box center [221, 101] width 30 height 12
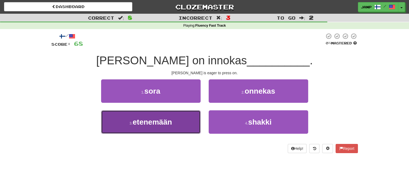
click at [184, 122] on button "3 . etenemään" at bounding box center [151, 121] width 100 height 23
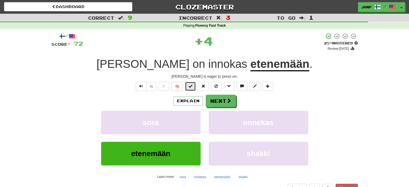
click at [188, 86] on button at bounding box center [190, 86] width 11 height 9
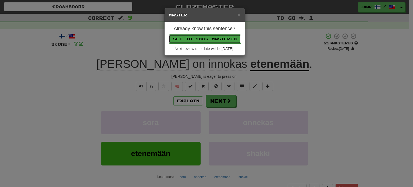
click at [200, 37] on button "Set to 100% Mastered" at bounding box center [205, 38] width 72 height 9
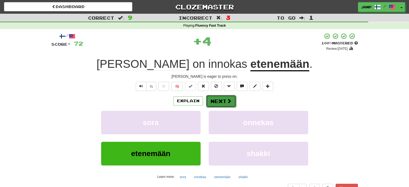
click at [217, 104] on button "Next" at bounding box center [221, 101] width 30 height 12
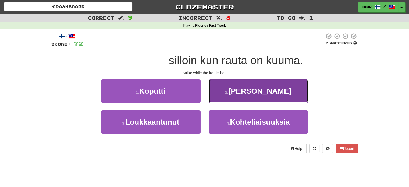
click at [230, 94] on button "2 . Tao" at bounding box center [259, 90] width 100 height 23
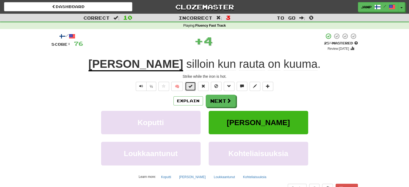
click at [194, 86] on button at bounding box center [190, 86] width 11 height 9
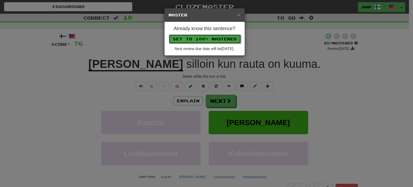
click at [203, 36] on button "Set to 100% Mastered" at bounding box center [205, 38] width 72 height 9
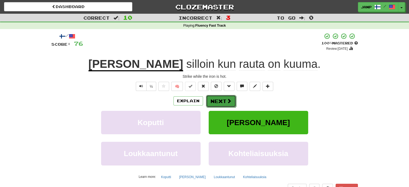
click at [223, 102] on button "Next" at bounding box center [221, 101] width 30 height 12
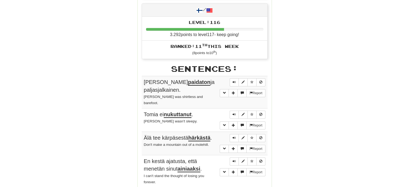
scroll to position [215, 0]
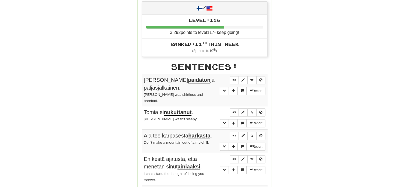
click at [145, 76] on div "Tom oli paidaton ja paljasjalkainen." at bounding box center [205, 83] width 122 height 15
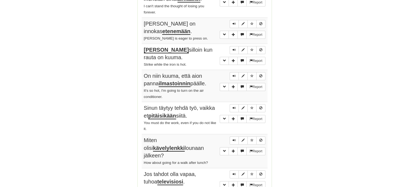
scroll to position [389, 0]
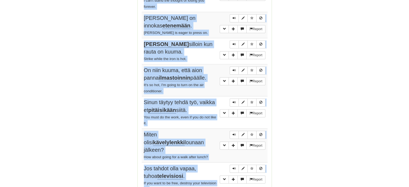
drag, startPoint x: 143, startPoint y: 78, endPoint x: 194, endPoint y: 170, distance: 105.2
click at [194, 170] on tbody "Report Tom oli paidaton ja paljasjalkainen. Tom was shirtless and barefoot. Rep…" at bounding box center [205, 48] width 126 height 294
copy tbody "Tom oli paidaton ja paljasjalkainen. Tom was shirtless and barefoot. Report Tom…"
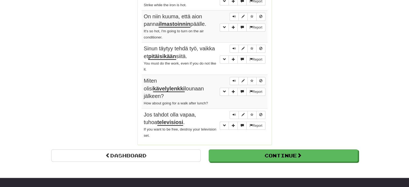
scroll to position [469, 0]
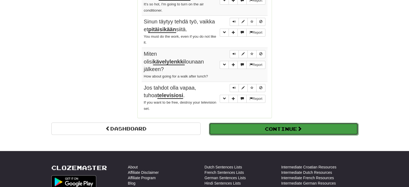
click at [254, 123] on button "Continue" at bounding box center [283, 129] width 149 height 12
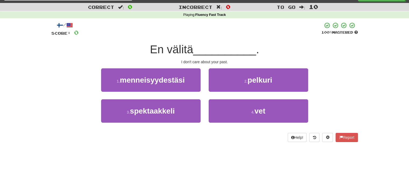
scroll to position [3, 0]
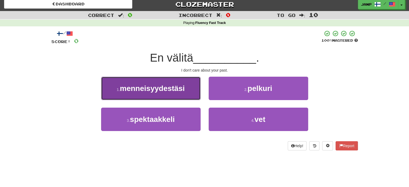
click at [182, 95] on button "1 . menneisyydestäsi" at bounding box center [151, 88] width 100 height 23
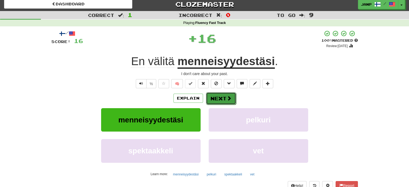
click at [216, 97] on button "Next" at bounding box center [221, 98] width 30 height 12
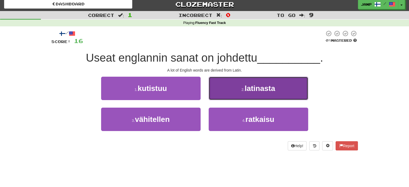
click at [220, 97] on button "2 . latinasta" at bounding box center [259, 88] width 100 height 23
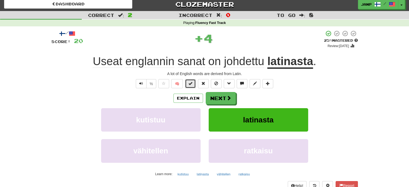
click at [191, 85] on span at bounding box center [191, 84] width 4 height 4
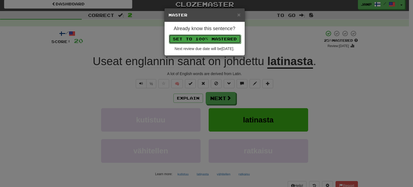
click at [205, 40] on button "Set to 100% Mastered" at bounding box center [205, 38] width 72 height 9
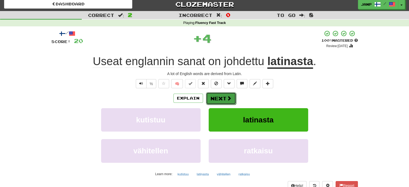
click at [223, 97] on button "Next" at bounding box center [221, 98] width 30 height 12
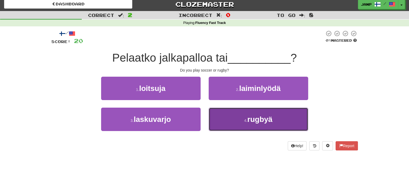
click at [225, 113] on button "4 . rugbyä" at bounding box center [259, 119] width 100 height 23
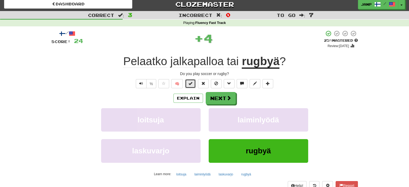
click at [189, 82] on span at bounding box center [191, 84] width 4 height 4
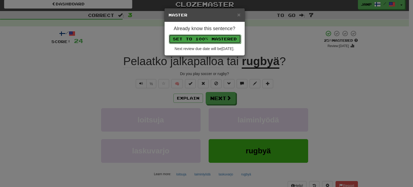
click at [205, 35] on button "Set to 100% Mastered" at bounding box center [205, 38] width 72 height 9
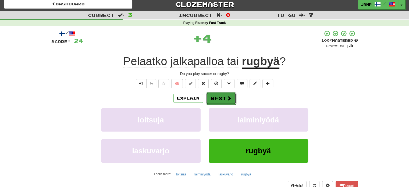
click at [230, 97] on span at bounding box center [229, 98] width 5 height 5
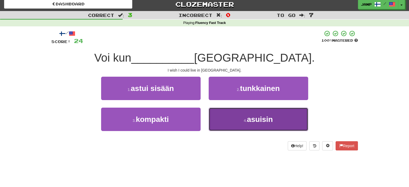
click at [238, 120] on button "4 . asuisin" at bounding box center [259, 119] width 100 height 23
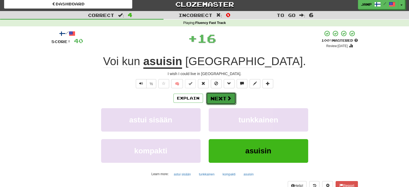
click at [218, 99] on button "Next" at bounding box center [221, 98] width 30 height 12
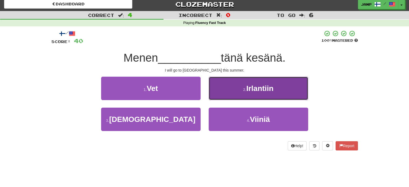
click at [233, 97] on button "2 . Irlantiin" at bounding box center [259, 88] width 100 height 23
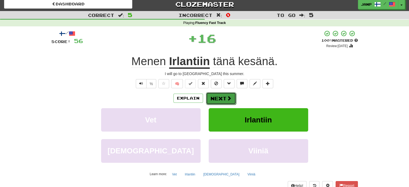
click at [223, 97] on button "Next" at bounding box center [221, 98] width 30 height 12
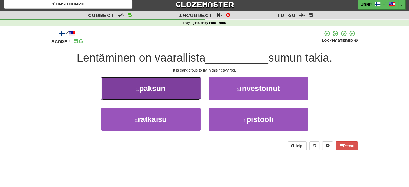
click at [186, 90] on button "1 . paksun" at bounding box center [151, 88] width 100 height 23
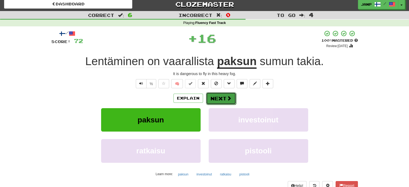
click at [214, 94] on button "Next" at bounding box center [221, 98] width 30 height 12
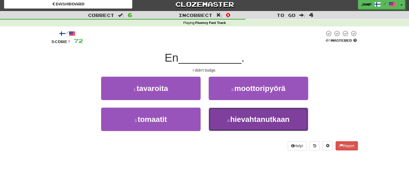
click at [221, 111] on button "4 . hievahtanutkaan" at bounding box center [259, 119] width 100 height 23
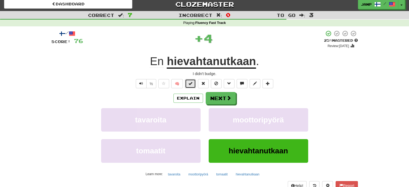
click at [192, 83] on span at bounding box center [191, 84] width 4 height 4
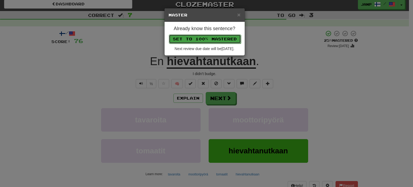
click at [216, 36] on button "Set to 100% Mastered" at bounding box center [205, 38] width 72 height 9
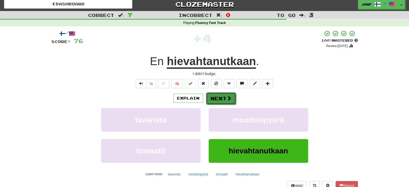
click at [230, 101] on button "Next" at bounding box center [221, 98] width 30 height 12
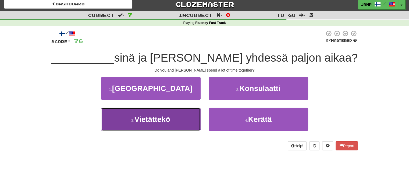
click at [182, 117] on button "3 . Vietättekö" at bounding box center [151, 119] width 100 height 23
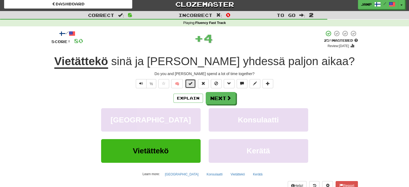
click at [192, 84] on span at bounding box center [191, 84] width 4 height 4
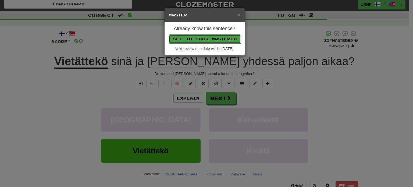
click at [206, 39] on button "Set to 100% Mastered" at bounding box center [205, 38] width 72 height 9
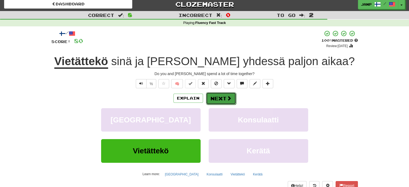
click at [224, 96] on button "Next" at bounding box center [221, 98] width 30 height 12
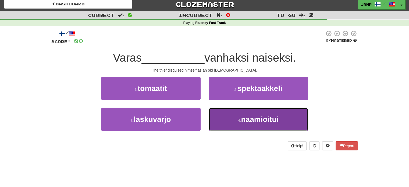
click at [234, 117] on button "4 . naamioitui" at bounding box center [259, 119] width 100 height 23
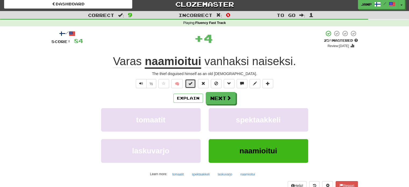
click at [192, 83] on span at bounding box center [191, 84] width 4 height 4
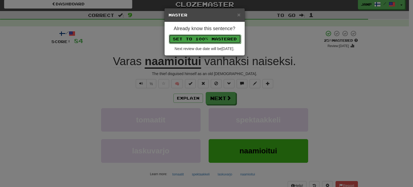
click at [208, 39] on button "Set to 100% Mastered" at bounding box center [205, 38] width 72 height 9
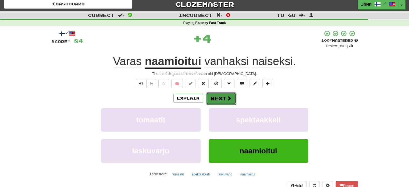
click at [226, 98] on button "Next" at bounding box center [221, 98] width 30 height 12
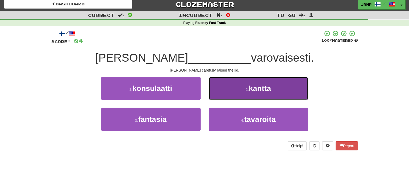
click at [237, 93] on button "2 . kantta" at bounding box center [259, 88] width 100 height 23
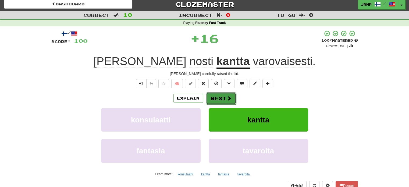
click at [220, 98] on button "Next" at bounding box center [221, 98] width 30 height 12
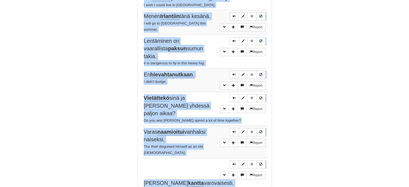
scroll to position [397, 0]
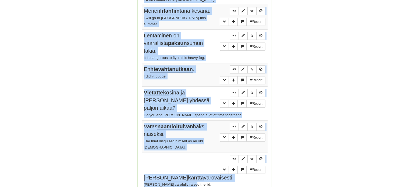
drag, startPoint x: 141, startPoint y: 72, endPoint x: 208, endPoint y: 133, distance: 90.1
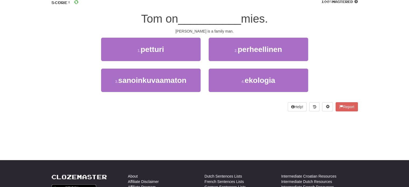
scroll to position [39, 0]
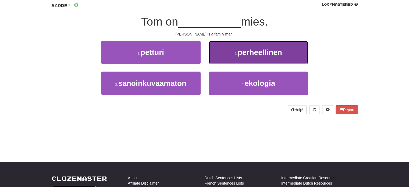
click at [258, 57] on button "2 . perheellinen" at bounding box center [259, 52] width 100 height 23
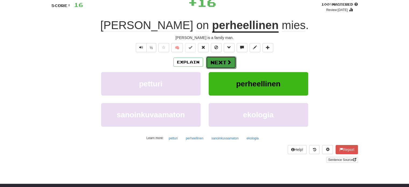
click at [223, 62] on button "Next" at bounding box center [221, 62] width 30 height 12
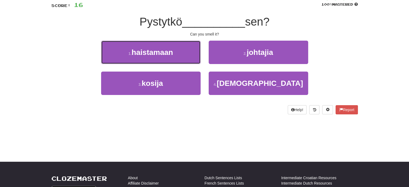
click at [177, 54] on button "1 . haistamaan" at bounding box center [151, 52] width 100 height 23
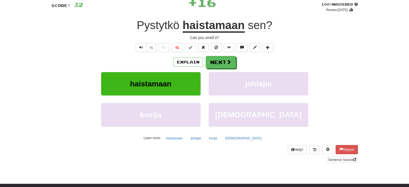
click at [231, 70] on div "Explain Next haistamaan johtajia kosija kolumbialainen Learn more: haistamaan j…" at bounding box center [204, 99] width 307 height 86
click at [231, 65] on button "Next" at bounding box center [221, 62] width 30 height 12
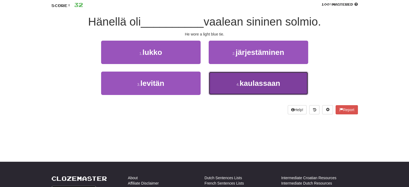
click at [237, 89] on button "4 . kaulassaan" at bounding box center [259, 83] width 100 height 23
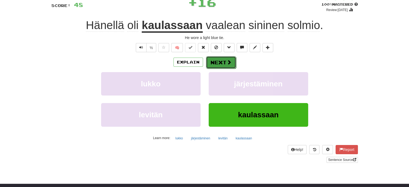
click at [221, 63] on button "Next" at bounding box center [221, 62] width 30 height 12
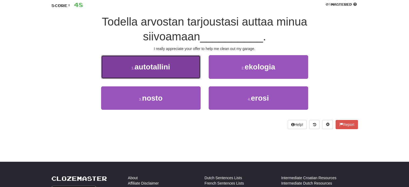
click at [186, 74] on button "1 . autotallini" at bounding box center [151, 66] width 100 height 23
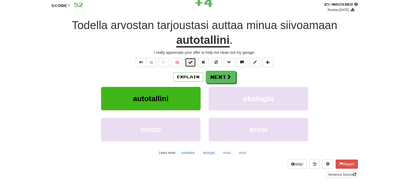
click at [189, 65] on button at bounding box center [190, 62] width 11 height 9
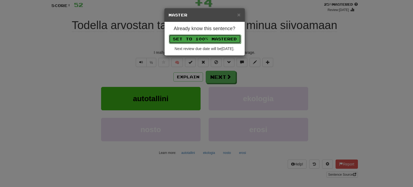
click at [200, 38] on button "Set to 100% Mastered" at bounding box center [205, 38] width 72 height 9
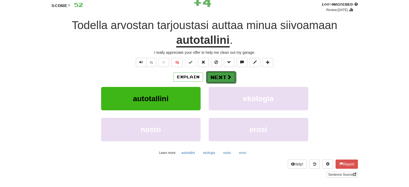
click at [218, 74] on button "Next" at bounding box center [221, 77] width 30 height 12
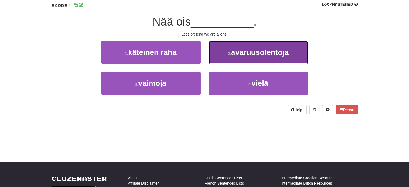
click at [227, 60] on button "2 . avaruusolentoja" at bounding box center [259, 52] width 100 height 23
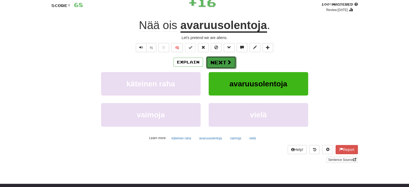
click at [215, 61] on button "Next" at bounding box center [221, 62] width 30 height 12
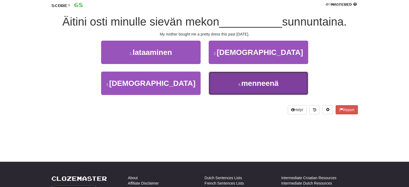
click at [237, 83] on button "4 . menneenä" at bounding box center [259, 83] width 100 height 23
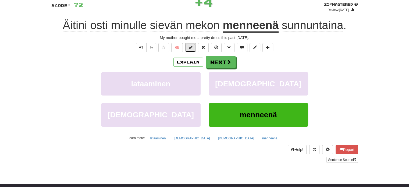
click at [193, 50] on button at bounding box center [190, 47] width 11 height 9
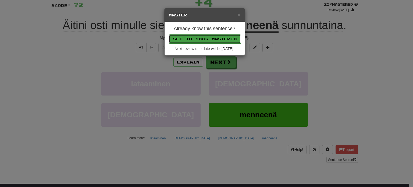
click at [205, 37] on button "Set to 100% Mastered" at bounding box center [205, 38] width 72 height 9
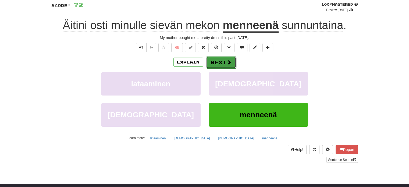
click at [223, 63] on button "Next" at bounding box center [221, 62] width 30 height 12
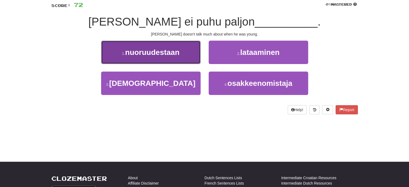
click at [175, 50] on span "nuoruudestaan" at bounding box center [152, 52] width 54 height 8
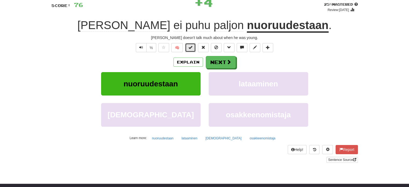
click at [193, 48] on button at bounding box center [190, 47] width 11 height 9
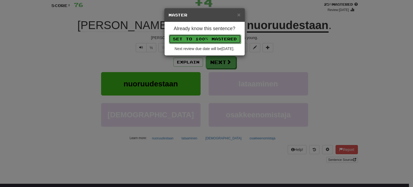
click at [198, 38] on button "Set to 100% Mastered" at bounding box center [205, 38] width 72 height 9
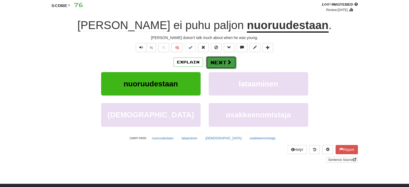
click at [221, 59] on button "Next" at bounding box center [221, 62] width 30 height 12
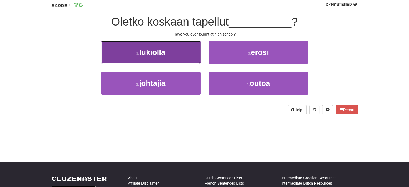
click at [180, 57] on button "1 . lukiolla" at bounding box center [151, 52] width 100 height 23
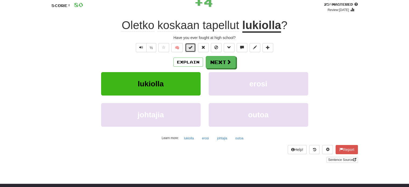
click at [188, 49] on button at bounding box center [190, 47] width 11 height 9
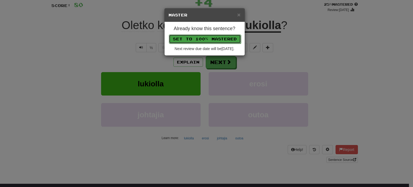
click at [197, 37] on button "Set to 100% Mastered" at bounding box center [205, 38] width 72 height 9
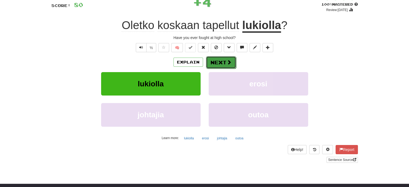
click at [223, 60] on button "Next" at bounding box center [221, 62] width 30 height 12
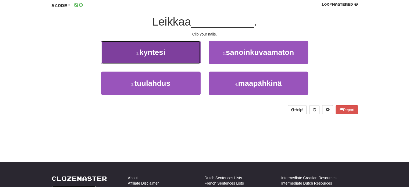
click at [195, 56] on button "1 . kyntesi" at bounding box center [151, 52] width 100 height 23
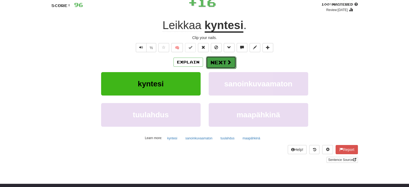
click at [213, 58] on button "Next" at bounding box center [221, 62] width 30 height 12
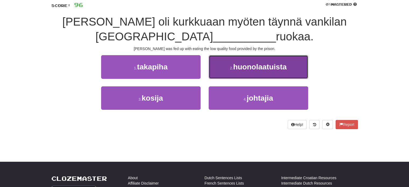
click at [220, 59] on button "2 . huonolaatuista" at bounding box center [259, 66] width 100 height 23
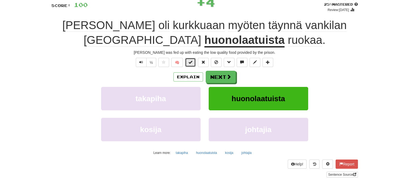
click at [195, 61] on button at bounding box center [190, 62] width 11 height 9
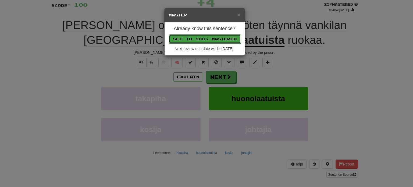
click at [218, 39] on button "Set to 100% Mastered" at bounding box center [205, 38] width 72 height 9
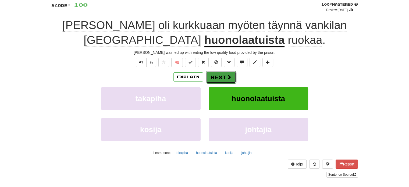
click at [231, 75] on span at bounding box center [229, 77] width 5 height 5
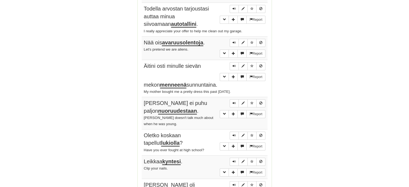
scroll to position [391, 0]
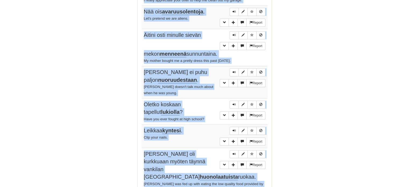
drag, startPoint x: 142, startPoint y: 93, endPoint x: 266, endPoint y: 170, distance: 145.4
click at [266, 170] on tbody "Report Tom on perheellinen mies. Tom is a family man. Report Pystytkö haistamaa…" at bounding box center [205, 47] width 126 height 297
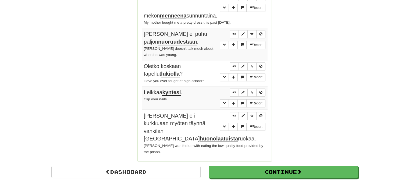
scroll to position [471, 0]
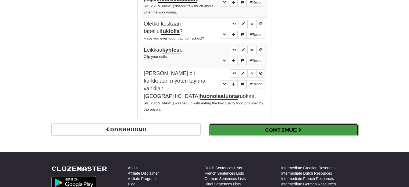
click at [272, 124] on button "Continue" at bounding box center [283, 130] width 149 height 12
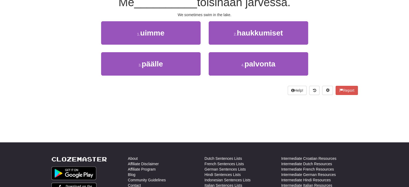
scroll to position [30, 0]
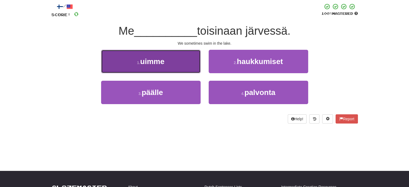
click at [180, 55] on button "1 . uimme" at bounding box center [151, 61] width 100 height 23
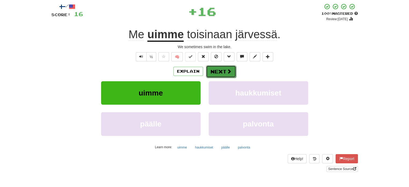
click at [224, 69] on button "Next" at bounding box center [221, 71] width 30 height 12
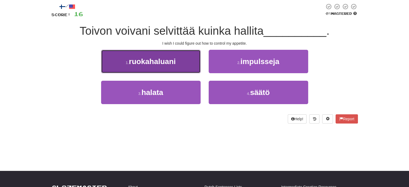
click at [191, 65] on button "1 . ruokahaluani" at bounding box center [151, 61] width 100 height 23
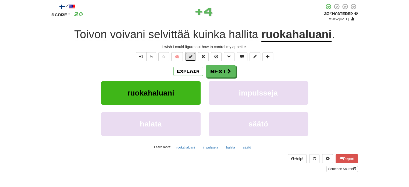
click at [191, 56] on span at bounding box center [191, 57] width 4 height 4
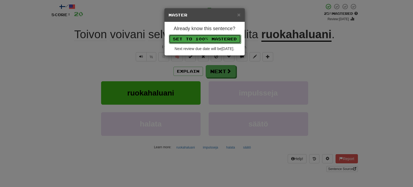
click at [199, 37] on button "Set to 100% Mastered" at bounding box center [205, 38] width 72 height 9
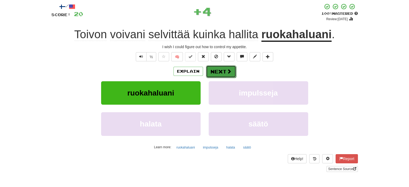
click at [225, 67] on button "Next" at bounding box center [221, 71] width 30 height 12
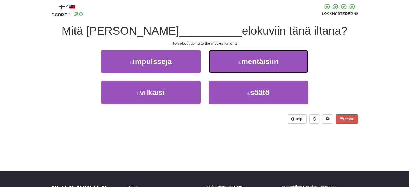
click at [225, 67] on button "2 . mentäisiin" at bounding box center [259, 61] width 100 height 23
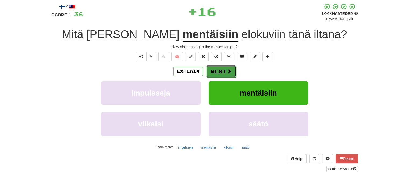
click at [223, 68] on button "Next" at bounding box center [221, 71] width 30 height 12
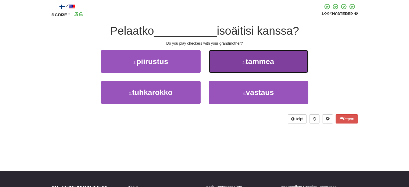
click at [227, 67] on button "2 . tammea" at bounding box center [259, 61] width 100 height 23
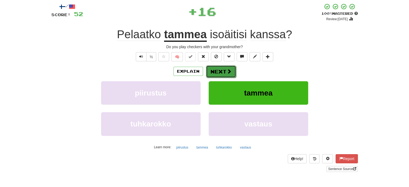
click at [220, 68] on button "Next" at bounding box center [221, 71] width 30 height 12
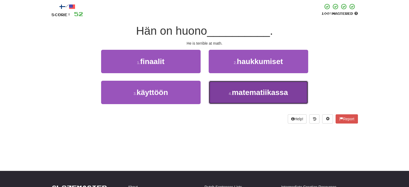
click at [230, 85] on button "4 . matematiikassa" at bounding box center [259, 92] width 100 height 23
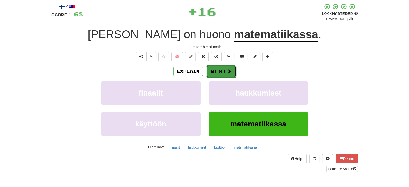
click at [219, 71] on button "Next" at bounding box center [221, 71] width 30 height 12
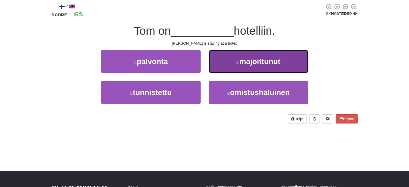
click at [227, 68] on button "2 . majoittunut" at bounding box center [259, 61] width 100 height 23
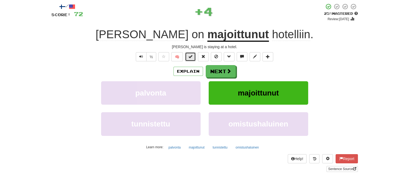
click at [194, 59] on button at bounding box center [190, 56] width 11 height 9
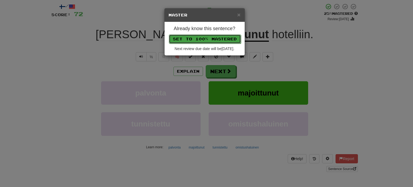
click at [204, 40] on button "Set to 100% Mastered" at bounding box center [205, 38] width 72 height 9
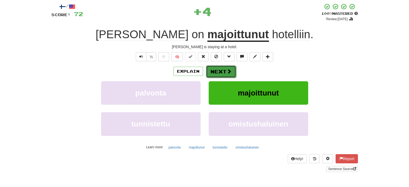
click at [222, 68] on button "Next" at bounding box center [221, 71] width 30 height 12
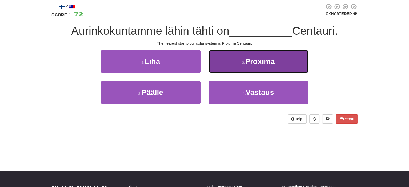
click at [226, 69] on button "2 . Proxima" at bounding box center [259, 61] width 100 height 23
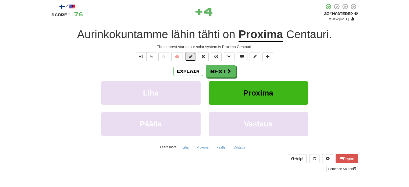
click at [192, 55] on span at bounding box center [191, 57] width 4 height 4
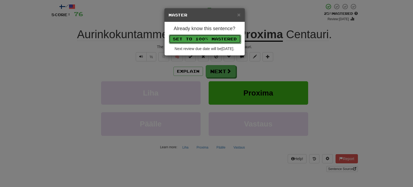
click at [206, 35] on button "Set to 100% Mastered" at bounding box center [205, 38] width 72 height 9
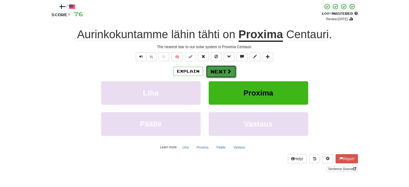
click at [221, 69] on button "Next" at bounding box center [221, 71] width 30 height 12
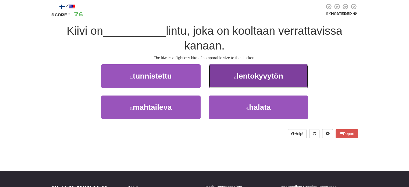
click at [228, 75] on button "2 . lentokyvytön" at bounding box center [259, 75] width 100 height 23
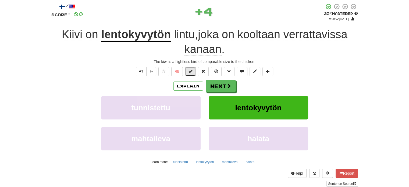
click at [192, 68] on button at bounding box center [190, 71] width 11 height 9
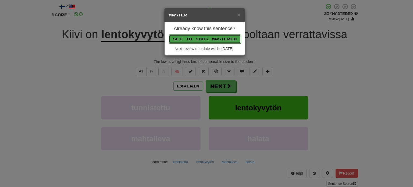
click at [202, 36] on button "Set to 100% Mastered" at bounding box center [205, 38] width 72 height 9
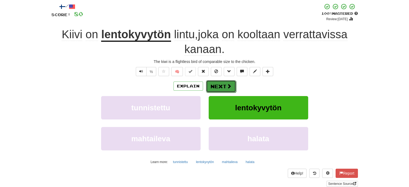
click at [221, 86] on button "Next" at bounding box center [221, 86] width 30 height 12
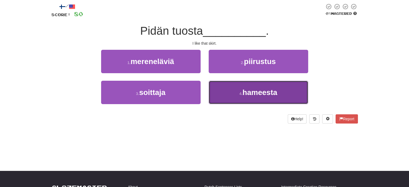
click at [212, 90] on button "4 . hameesta" at bounding box center [259, 92] width 100 height 23
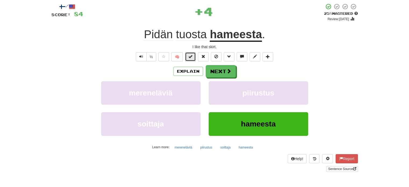
click at [189, 57] on span at bounding box center [191, 57] width 4 height 4
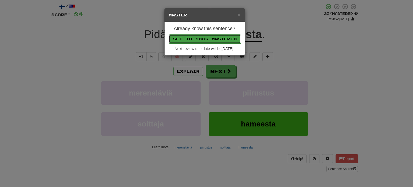
click at [198, 36] on button "Set to 100% Mastered" at bounding box center [205, 38] width 72 height 9
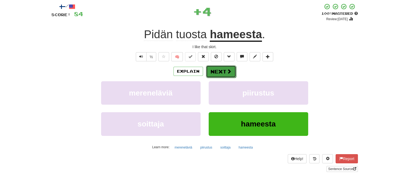
click at [223, 70] on button "Next" at bounding box center [221, 71] width 30 height 12
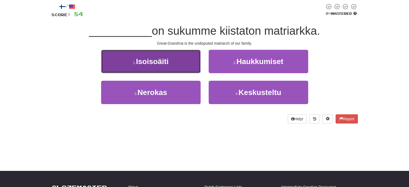
click at [188, 62] on button "1 . Isoisoäiti" at bounding box center [151, 61] width 100 height 23
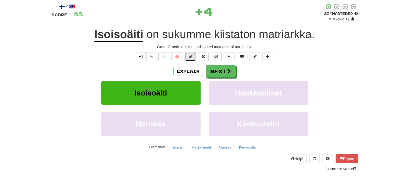
click at [193, 56] on button at bounding box center [190, 56] width 11 height 9
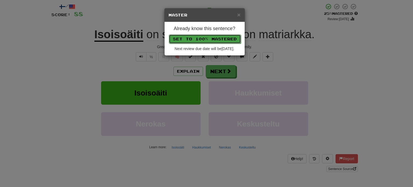
click at [204, 39] on button "Set to 100% Mastered" at bounding box center [205, 38] width 72 height 9
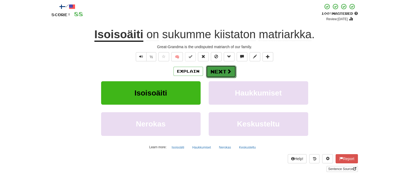
click at [222, 74] on button "Next" at bounding box center [221, 71] width 30 height 12
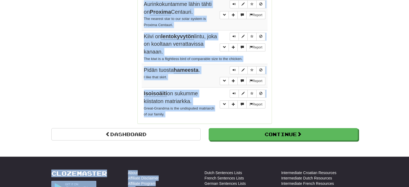
scroll to position [468, 0]
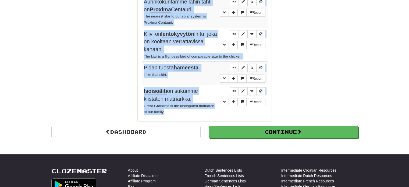
drag, startPoint x: 143, startPoint y: 78, endPoint x: 210, endPoint y: 97, distance: 70.2
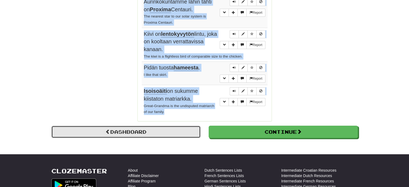
click at [171, 126] on link "Dashboard" at bounding box center [125, 132] width 149 height 12
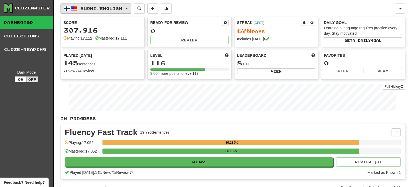
click at [111, 9] on span "Suomi / English" at bounding box center [101, 8] width 42 height 5
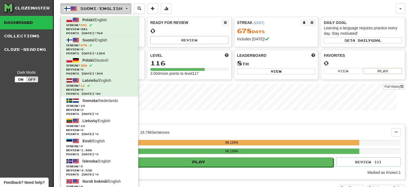
click at [111, 9] on span "Suomi / English" at bounding box center [101, 8] width 42 height 5
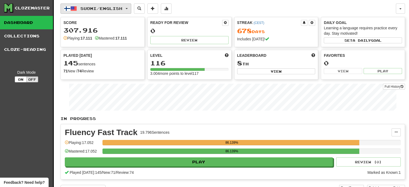
click at [110, 9] on span "Suomi / English" at bounding box center [101, 8] width 42 height 5
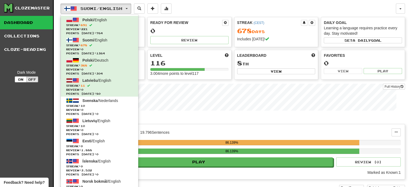
click at [201, 5] on div "Suomi / English Polski / English Streak: 691 Review: 221 Points [DATE]: 764 Suo…" at bounding box center [229, 8] width 336 height 10
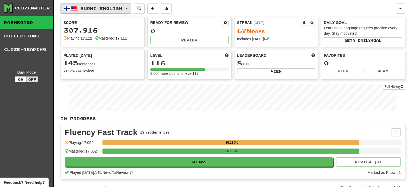
click at [117, 9] on span "Suomi / English" at bounding box center [101, 8] width 42 height 5
